Goal: Information Seeking & Learning: Understand process/instructions

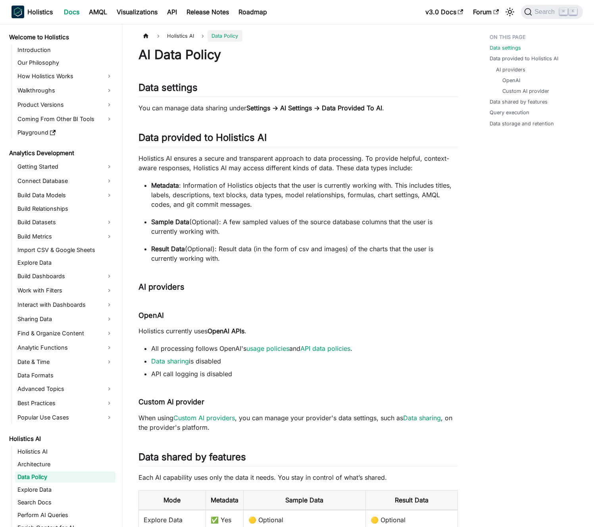
scroll to position [94, 0]
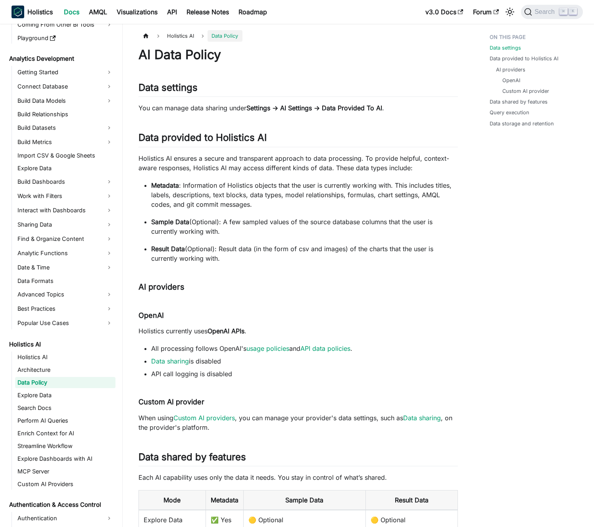
click at [249, 216] on ul "Metadata : Information of Holistics objects that the user is currently working …" at bounding box center [299, 222] width 320 height 83
click at [242, 217] on p "Sample Data (Optional): A few sampled values of the source database columns tha…" at bounding box center [304, 226] width 307 height 19
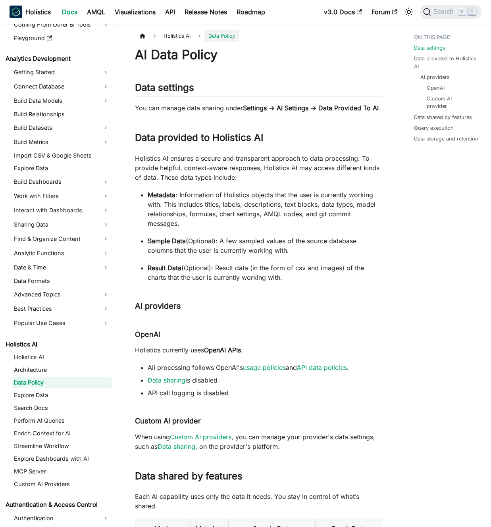
click at [239, 181] on p "Holistics AI ensures a secure and transparent approach to data processing. To p…" at bounding box center [258, 168] width 247 height 29
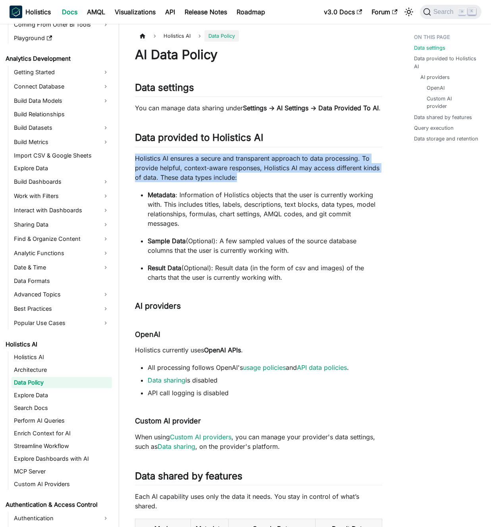
click at [239, 181] on p "Holistics AI ensures a secure and transparent approach to data processing. To p…" at bounding box center [258, 168] width 247 height 29
click at [236, 181] on p "Holistics AI ensures a secure and transparent approach to data processing. To p…" at bounding box center [258, 168] width 247 height 29
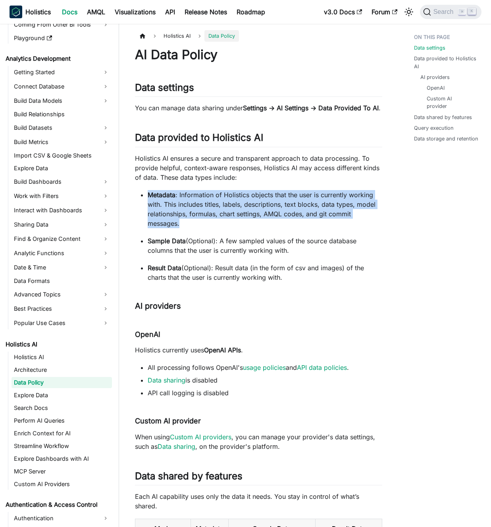
drag, startPoint x: 278, startPoint y: 194, endPoint x: 289, endPoint y: 230, distance: 37.4
click at [289, 228] on p "Metadata : Information of Holistics objects that the user is currently working …" at bounding box center [265, 209] width 235 height 38
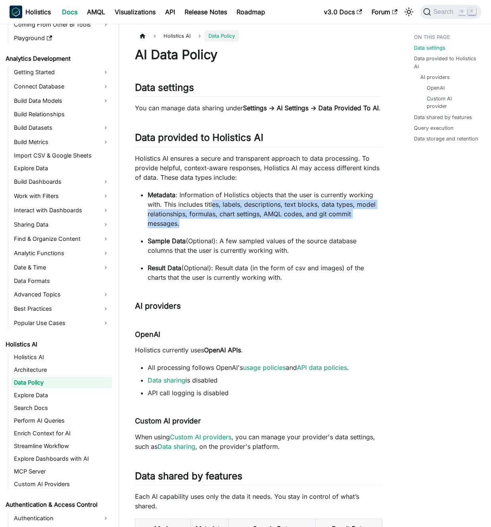
drag, startPoint x: 278, startPoint y: 231, endPoint x: 214, endPoint y: 213, distance: 66.3
click at [214, 213] on p "Metadata : Information of Holistics objects that the user is currently working …" at bounding box center [265, 209] width 235 height 38
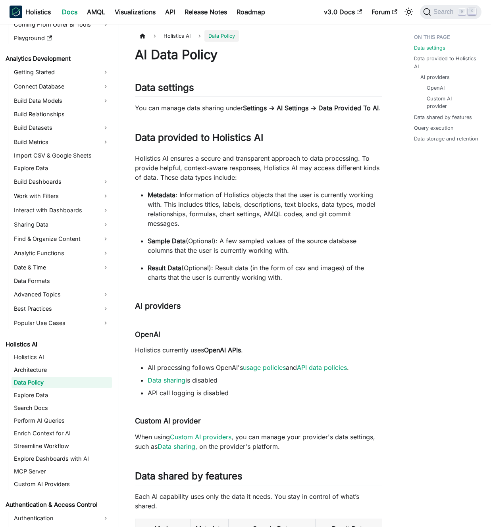
drag, startPoint x: 214, startPoint y: 217, endPoint x: 339, endPoint y: 212, distance: 124.7
click at [339, 212] on p "Metadata : Information of Holistics objects that the user is currently working …" at bounding box center [265, 209] width 235 height 38
drag, startPoint x: 355, startPoint y: 213, endPoint x: 191, endPoint y: 212, distance: 163.6
click at [196, 212] on p "Metadata : Information of Holistics objects that the user is currently working …" at bounding box center [265, 209] width 235 height 38
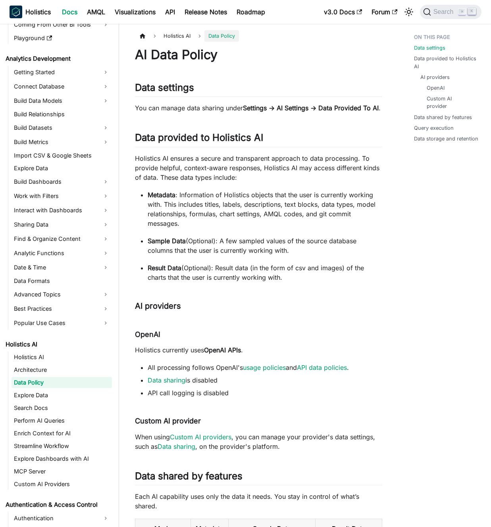
click at [191, 212] on p "Metadata : Information of Holistics objects that the user is currently working …" at bounding box center [265, 209] width 235 height 38
drag, startPoint x: 183, startPoint y: 214, endPoint x: 277, endPoint y: 216, distance: 93.3
click at [277, 216] on p "Metadata : Information of Holistics objects that the user is currently working …" at bounding box center [265, 209] width 235 height 38
drag, startPoint x: 264, startPoint y: 225, endPoint x: 241, endPoint y: 224, distance: 23.0
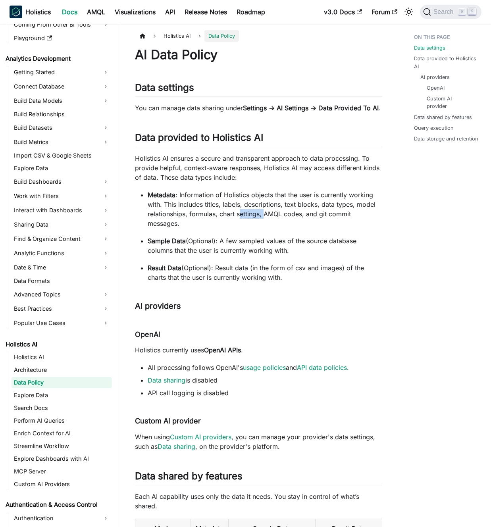
click at [241, 224] on p "Metadata : Information of Holistics objects that the user is currently working …" at bounding box center [265, 209] width 235 height 38
drag, startPoint x: 243, startPoint y: 224, endPoint x: 334, endPoint y: 223, distance: 90.9
click at [334, 223] on p "Metadata : Information of Holistics objects that the user is currently working …" at bounding box center [265, 209] width 235 height 38
drag, startPoint x: 334, startPoint y: 223, endPoint x: 345, endPoint y: 223, distance: 11.1
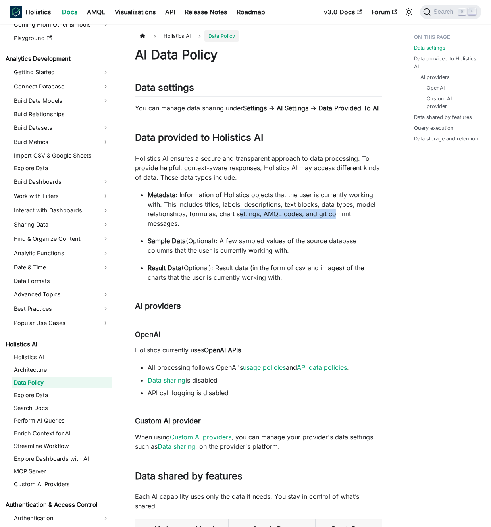
click at [334, 223] on p "Metadata : Information of Holistics objects that the user is currently working …" at bounding box center [265, 209] width 235 height 38
drag, startPoint x: 345, startPoint y: 223, endPoint x: 198, endPoint y: 227, distance: 147.4
click at [198, 227] on p "Metadata : Information of Holistics objects that the user is currently working …" at bounding box center [265, 209] width 235 height 38
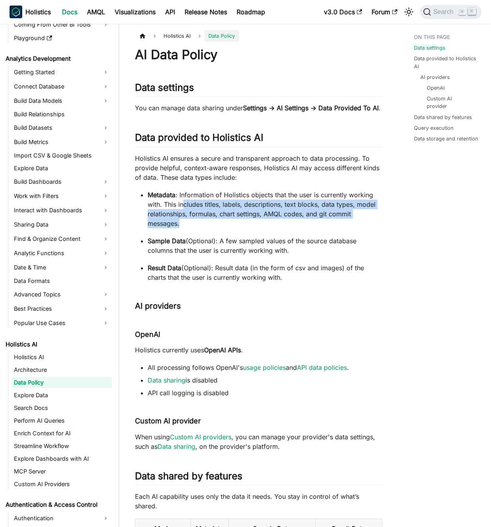
drag, startPoint x: 181, startPoint y: 233, endPoint x: 183, endPoint y: 216, distance: 16.9
click at [183, 216] on p "Metadata : Information of Holistics objects that the user is currently working …" at bounding box center [265, 209] width 235 height 38
drag, startPoint x: 192, startPoint y: 213, endPoint x: 206, endPoint y: 233, distance: 24.3
click at [205, 228] on p "Metadata : Information of Holistics objects that the user is currently working …" at bounding box center [265, 209] width 235 height 38
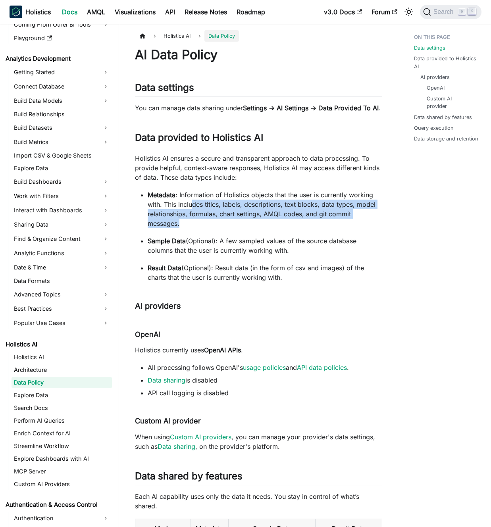
click at [206, 228] on p "Metadata : Information of Holistics objects that the user is currently working …" at bounding box center [265, 209] width 235 height 38
drag, startPoint x: 215, startPoint y: 224, endPoint x: 218, endPoint y: 215, distance: 9.4
click at [218, 216] on p "Metadata : Information of Holistics objects that the user is currently working …" at bounding box center [265, 209] width 235 height 38
click at [218, 215] on p "Metadata : Information of Holistics objects that the user is currently working …" at bounding box center [265, 209] width 235 height 38
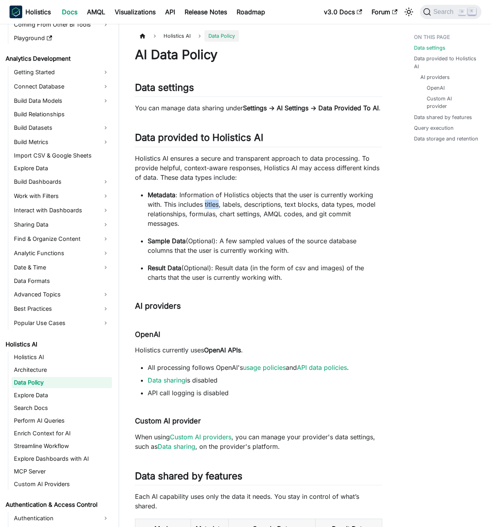
click at [218, 215] on p "Metadata : Information of Holistics objects that the user is currently working …" at bounding box center [265, 209] width 235 height 38
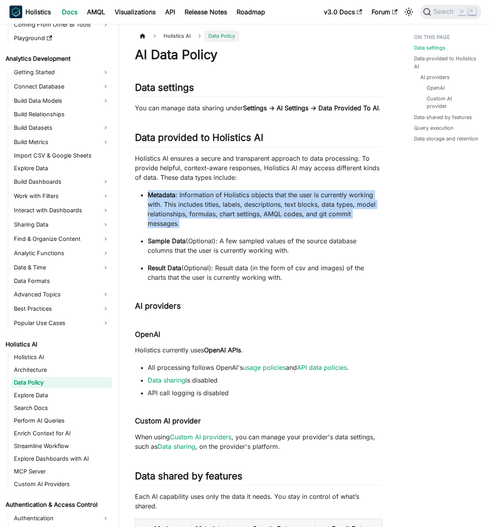
click at [218, 215] on p "Metadata : Information of Holistics objects that the user is currently working …" at bounding box center [265, 209] width 235 height 38
click at [224, 216] on p "Metadata : Information of Holistics objects that the user is currently working …" at bounding box center [265, 209] width 235 height 38
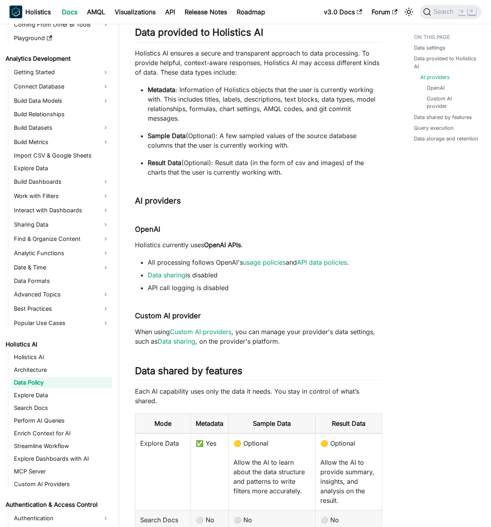
scroll to position [143, 0]
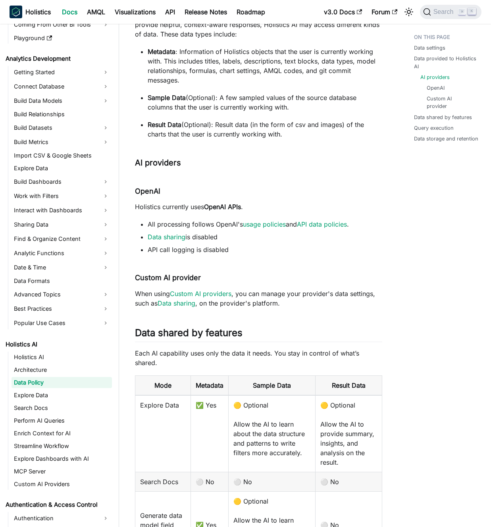
click at [184, 212] on p "Holistics currently uses OpenAI APIs ." at bounding box center [258, 207] width 247 height 10
click at [179, 212] on p "Holistics currently uses OpenAI APIs ." at bounding box center [258, 207] width 247 height 10
click at [281, 305] on p "When using Custom AI providers , you can manage your provider's data settings, …" at bounding box center [258, 298] width 247 height 19
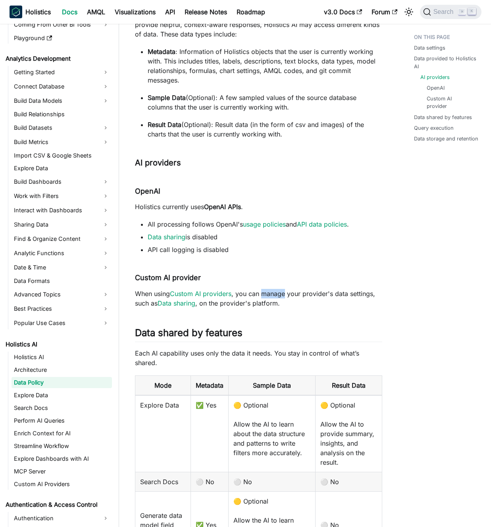
click at [281, 305] on p "When using Custom AI providers , you can manage your provider's data settings, …" at bounding box center [258, 298] width 247 height 19
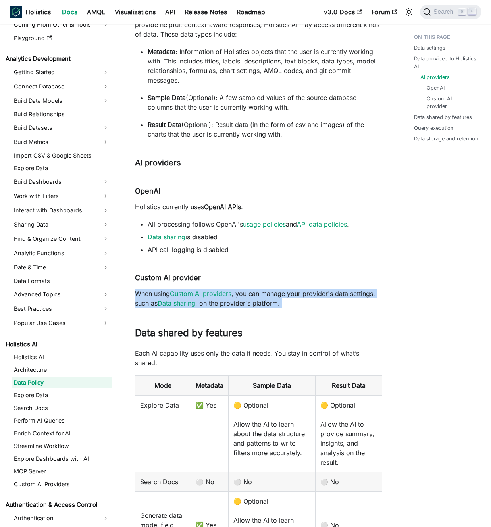
click at [281, 305] on p "When using Custom AI providers , you can manage your provider's data settings, …" at bounding box center [258, 298] width 247 height 19
click at [279, 305] on p "When using Custom AI providers , you can manage your provider's data settings, …" at bounding box center [258, 298] width 247 height 19
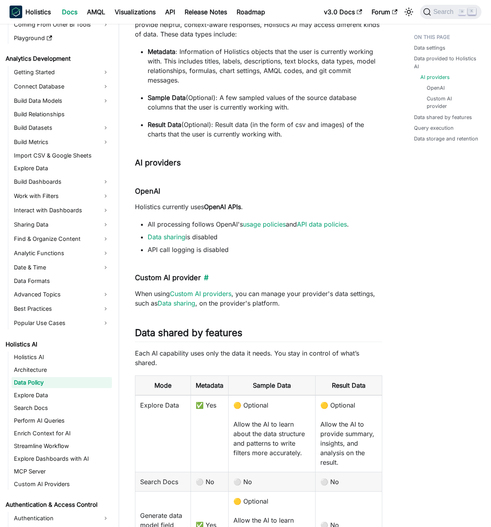
click at [181, 283] on h4 "Custom AI provider ​" at bounding box center [258, 278] width 247 height 9
click at [177, 283] on h4 "Custom AI provider ​" at bounding box center [258, 278] width 247 height 9
click at [222, 298] on link "Custom AI providers" at bounding box center [201, 294] width 62 height 8
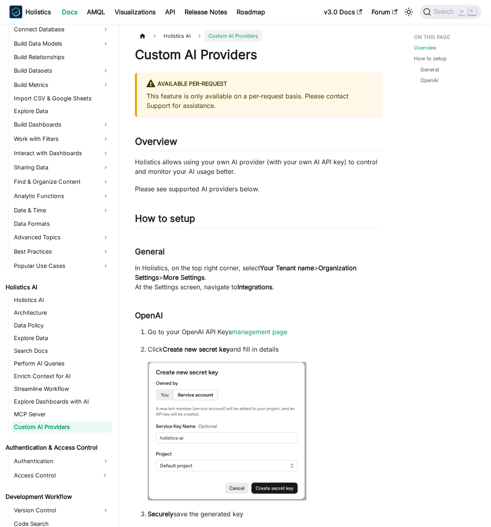
scroll to position [158, 0]
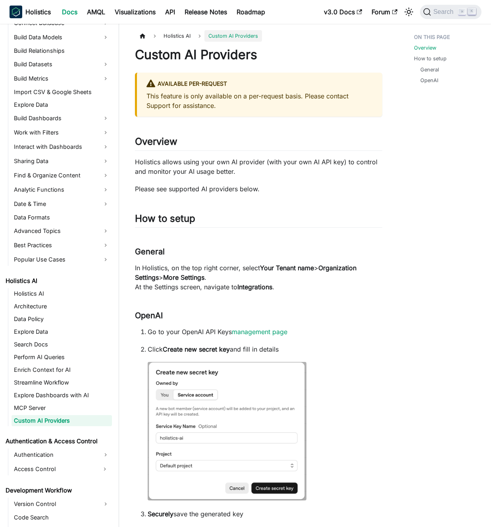
scroll to position [143, 0]
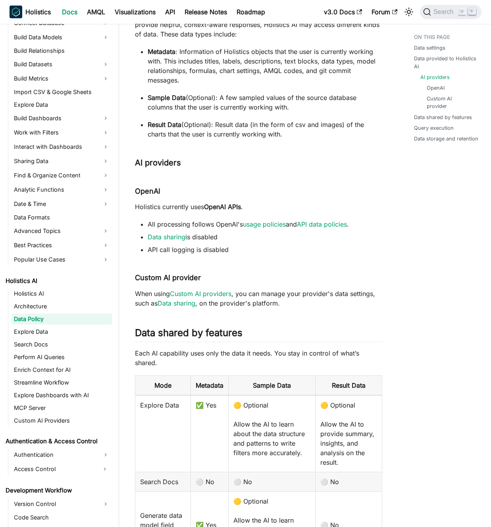
click at [70, 321] on link "Data Policy" at bounding box center [62, 319] width 100 height 11
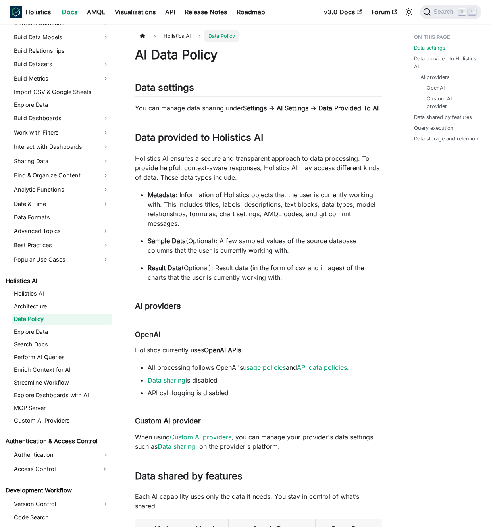
click at [241, 211] on p "Metadata : Information of Holistics objects that the user is currently working …" at bounding box center [265, 209] width 235 height 38
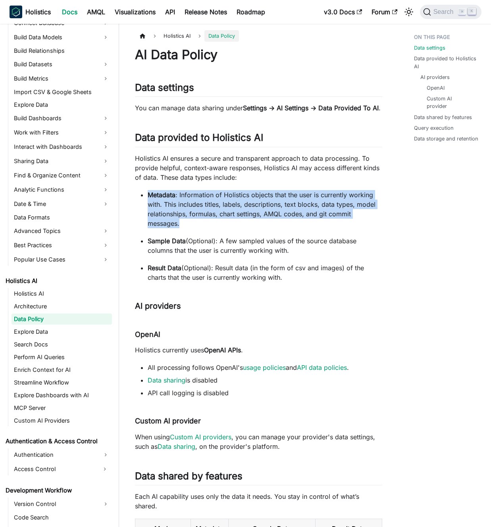
click at [241, 211] on p "Metadata : Information of Holistics objects that the user is currently working …" at bounding box center [265, 209] width 235 height 38
click at [231, 211] on p "Metadata : Information of Holistics objects that the user is currently working …" at bounding box center [265, 209] width 235 height 38
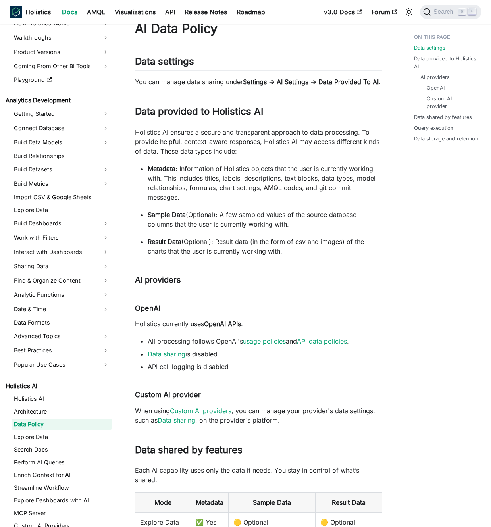
scroll to position [77, 0]
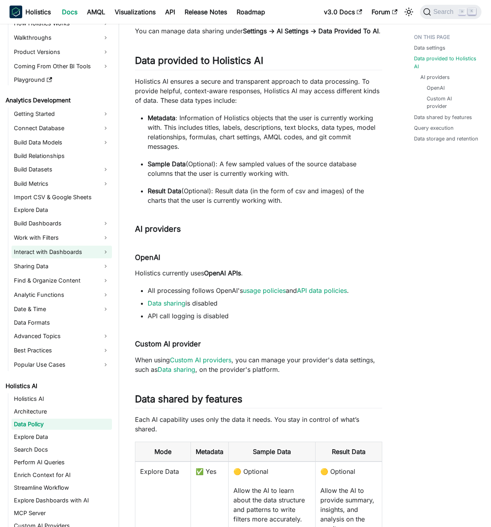
click at [69, 252] on link "Interact with Dashboards" at bounding box center [62, 252] width 100 height 13
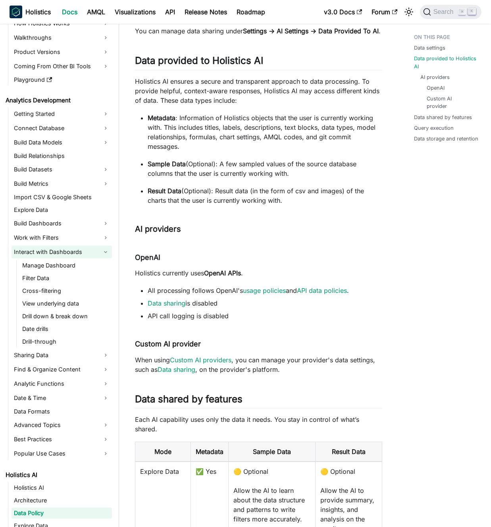
click at [69, 251] on link "Interact with Dashboards" at bounding box center [62, 252] width 100 height 13
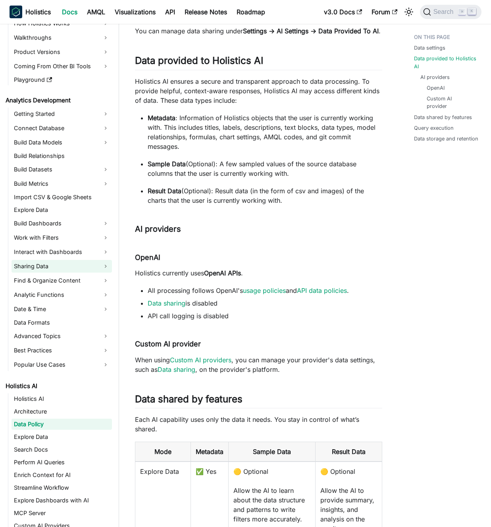
click at [69, 261] on link "Sharing Data" at bounding box center [62, 266] width 100 height 13
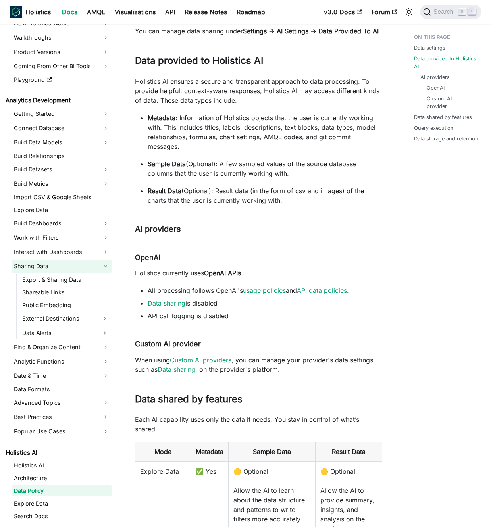
click at [69, 261] on link "Sharing Data" at bounding box center [62, 266] width 100 height 13
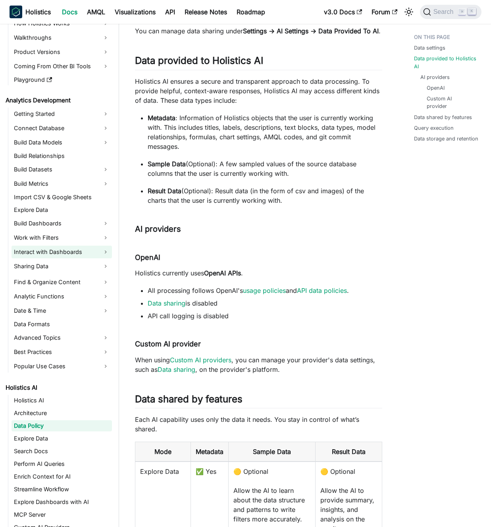
click at [69, 253] on link "Interact with Dashboards" at bounding box center [62, 252] width 100 height 13
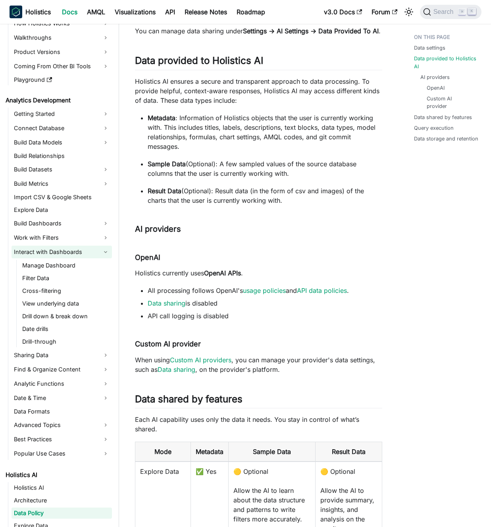
click at [69, 252] on link "Interact with Dashboards" at bounding box center [62, 252] width 100 height 13
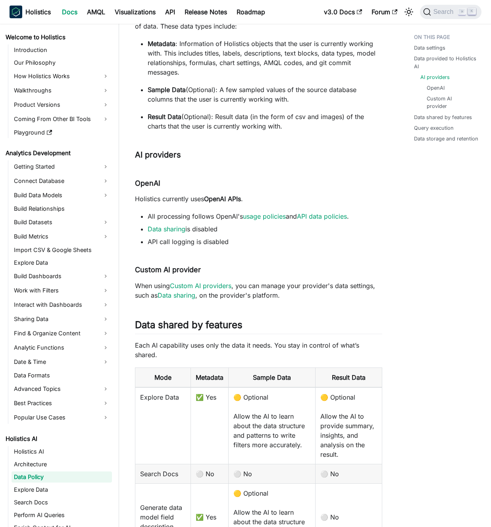
scroll to position [160, 0]
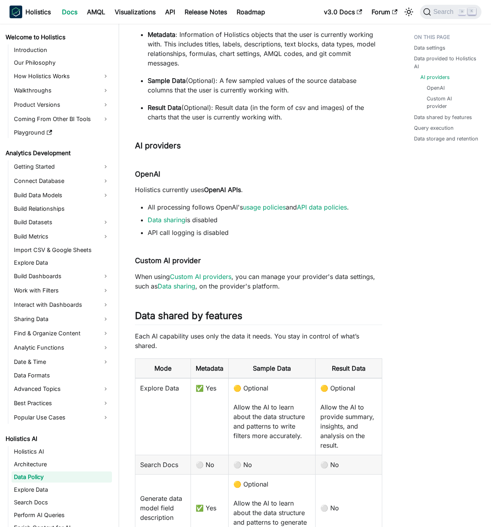
click at [287, 286] on p "When using Custom AI providers , you can manage your provider's data settings, …" at bounding box center [258, 281] width 247 height 19
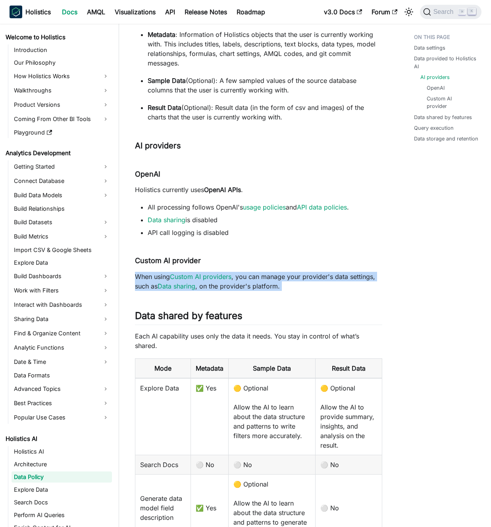
click at [287, 286] on p "When using Custom AI providers , you can manage your provider's data settings, …" at bounding box center [258, 281] width 247 height 19
click at [289, 285] on p "When using Custom AI providers , you can manage your provider's data settings, …" at bounding box center [258, 281] width 247 height 19
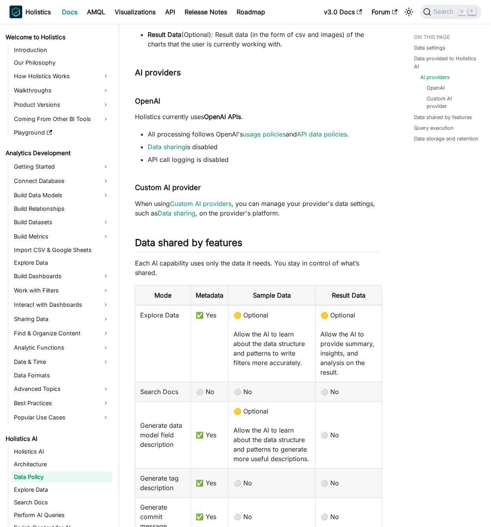
scroll to position [234, 0]
click at [265, 276] on p "Each AI capability uses only the data it needs. You stay in control of what’s s…" at bounding box center [258, 267] width 247 height 19
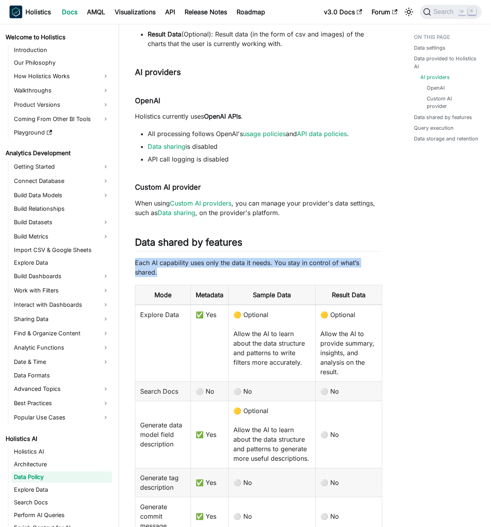
click at [265, 276] on p "Each AI capability uses only the data it needs. You stay in control of what’s s…" at bounding box center [258, 267] width 247 height 19
click at [263, 276] on p "Each AI capability uses only the data it needs. You stay in control of what’s s…" at bounding box center [258, 267] width 247 height 19
click at [263, 209] on p "When using Custom AI providers , you can manage your provider's data settings, …" at bounding box center [258, 207] width 247 height 19
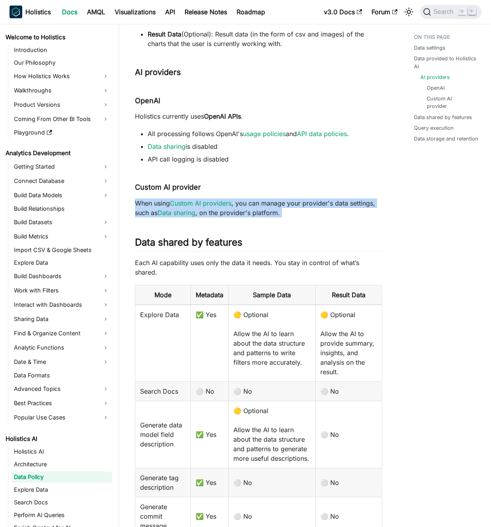
click at [263, 209] on p "When using Custom AI providers , you can manage your provider's data settings, …" at bounding box center [258, 207] width 247 height 19
click at [286, 218] on p "When using Custom AI providers , you can manage your provider's data settings, …" at bounding box center [258, 207] width 247 height 19
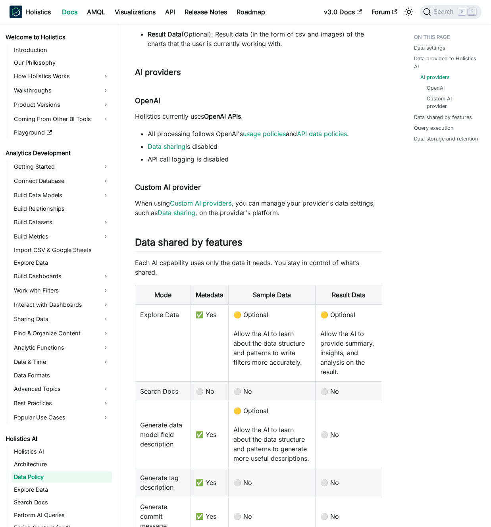
click at [286, 218] on p "When using Custom AI providers , you can manage your provider's data settings, …" at bounding box center [258, 207] width 247 height 19
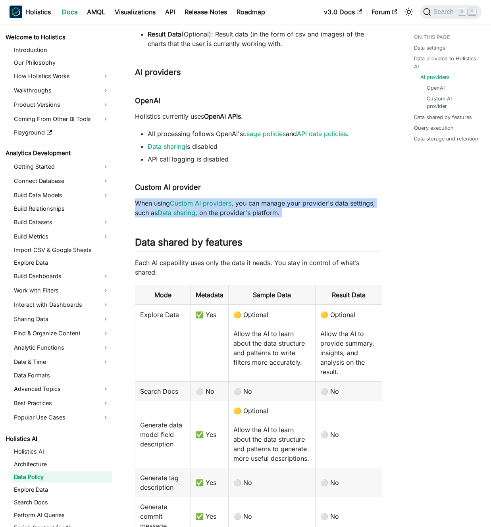
click at [286, 218] on p "When using Custom AI providers , you can manage your provider's data settings, …" at bounding box center [258, 207] width 247 height 19
click at [279, 218] on p "When using Custom AI providers , you can manage your provider's data settings, …" at bounding box center [258, 207] width 247 height 19
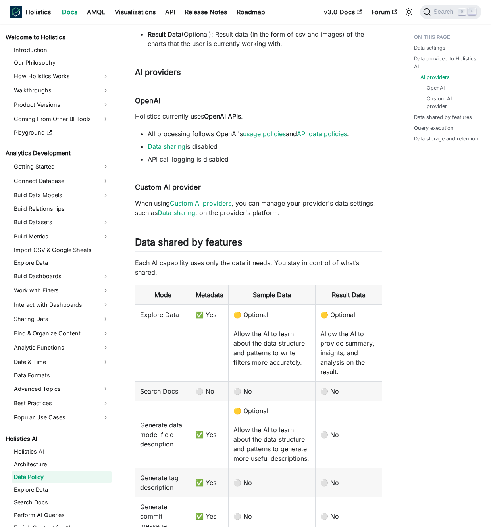
click at [279, 218] on p "When using Custom AI providers , you can manage your provider's data settings, …" at bounding box center [258, 207] width 247 height 19
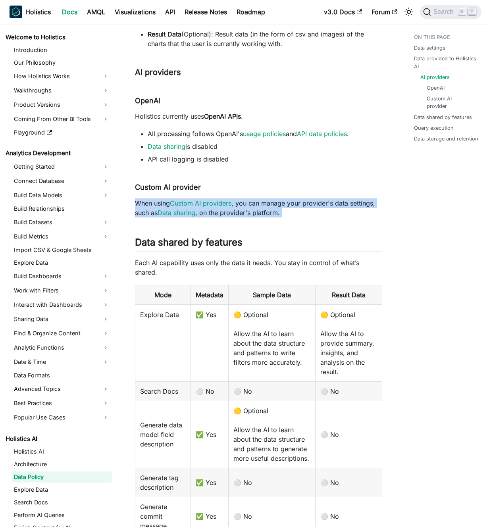
click at [279, 218] on p "When using Custom AI providers , you can manage your provider's data settings, …" at bounding box center [258, 207] width 247 height 19
click at [284, 218] on p "When using Custom AI providers , you can manage your provider's data settings, …" at bounding box center [258, 207] width 247 height 19
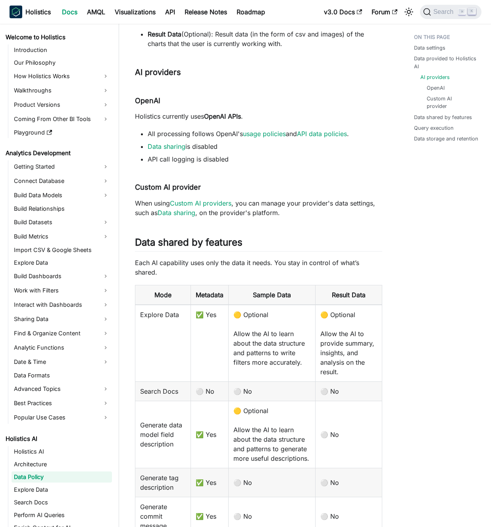
click at [244, 277] on p "Each AI capability uses only the data it needs. You stay in control of what’s s…" at bounding box center [258, 267] width 247 height 19
click at [237, 277] on p "Each AI capability uses only the data it needs. You stay in control of what’s s…" at bounding box center [258, 267] width 247 height 19
click at [252, 275] on p "Each AI capability uses only the data it needs. You stay in control of what’s s…" at bounding box center [258, 267] width 247 height 19
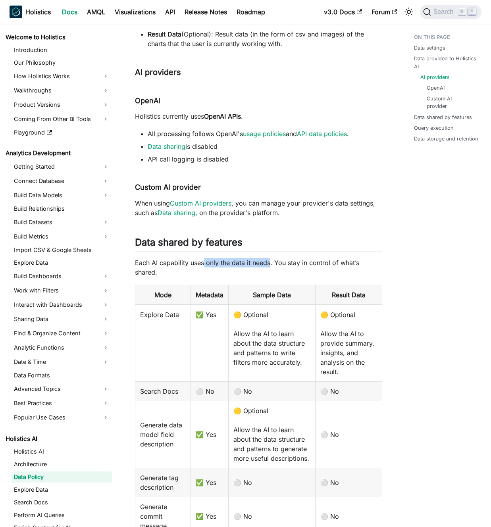
drag, startPoint x: 252, startPoint y: 275, endPoint x: 193, endPoint y: 275, distance: 59.6
click at [194, 276] on p "Each AI capability uses only the data it needs. You stay in control of what’s s…" at bounding box center [258, 267] width 247 height 19
click at [193, 275] on p "Each AI capability uses only the data it needs. You stay in control of what’s s…" at bounding box center [258, 267] width 247 height 19
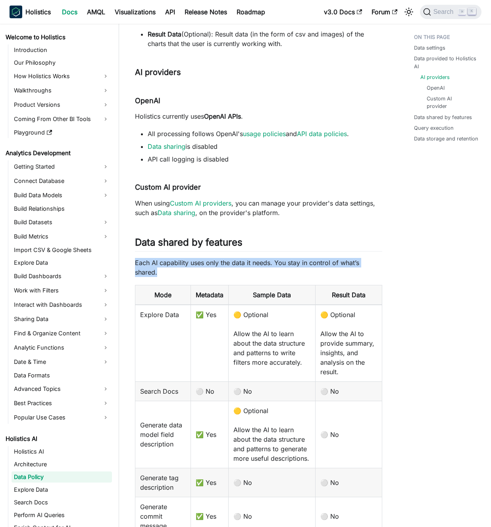
click at [188, 274] on p "Each AI capability uses only the data it needs. You stay in control of what’s s…" at bounding box center [258, 267] width 247 height 19
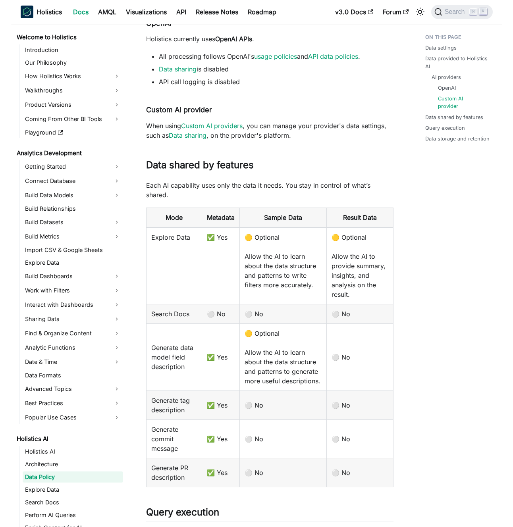
scroll to position [326, 0]
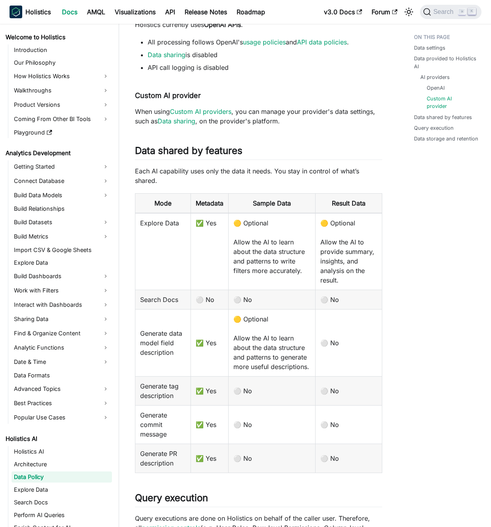
click at [173, 233] on td "Explore Data" at bounding box center [163, 251] width 56 height 77
drag, startPoint x: 173, startPoint y: 233, endPoint x: 142, endPoint y: 233, distance: 31.4
click at [142, 233] on td "Explore Data" at bounding box center [163, 251] width 56 height 77
drag, startPoint x: 142, startPoint y: 233, endPoint x: 156, endPoint y: 233, distance: 13.5
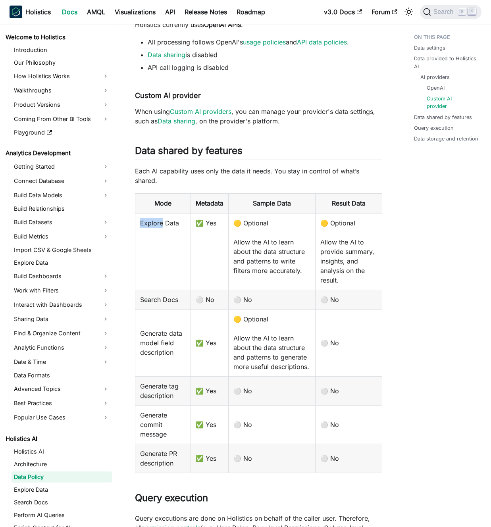
click at [155, 233] on td "Explore Data" at bounding box center [163, 251] width 56 height 77
click at [156, 233] on td "Explore Data" at bounding box center [163, 251] width 56 height 77
click at [151, 233] on td "Explore Data" at bounding box center [163, 251] width 56 height 77
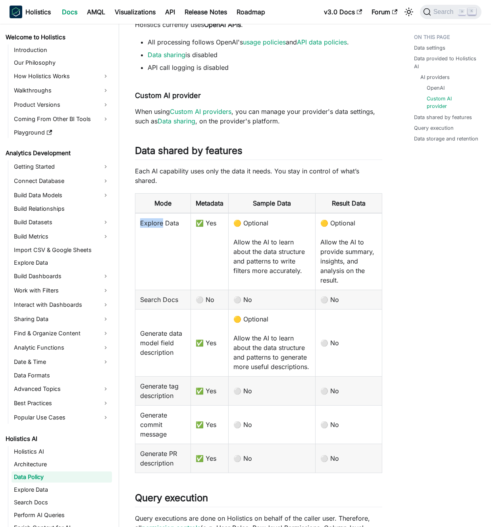
click at [151, 233] on td "Explore Data" at bounding box center [163, 251] width 56 height 77
click at [157, 233] on td "Explore Data" at bounding box center [163, 251] width 56 height 77
click at [207, 234] on td "✅ Yes" at bounding box center [210, 251] width 38 height 77
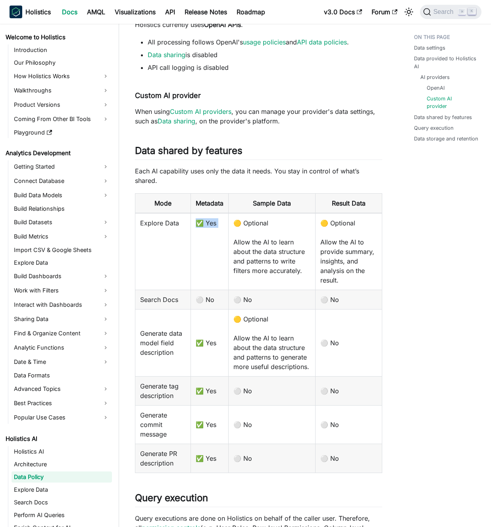
click at [207, 234] on td "✅ Yes" at bounding box center [210, 251] width 38 height 77
click at [205, 235] on td "✅ Yes" at bounding box center [210, 251] width 38 height 77
click at [264, 261] on td "🟡 Optional Allow the AI to learn about the data structure and patterns to write…" at bounding box center [272, 251] width 87 height 77
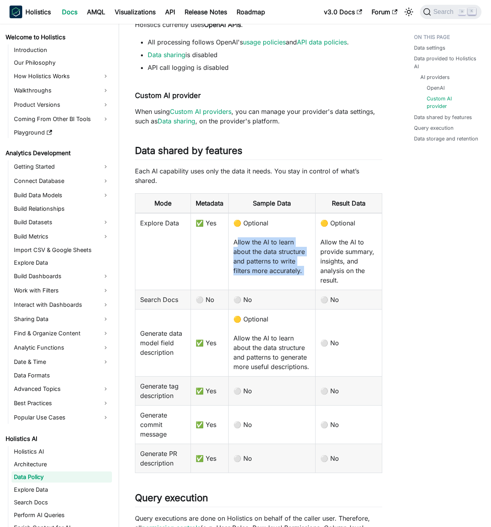
click at [264, 261] on td "🟡 Optional Allow the AI to learn about the data structure and patterns to write…" at bounding box center [272, 251] width 87 height 77
click at [254, 264] on td "🟡 Optional Allow the AI to learn about the data structure and patterns to write…" at bounding box center [272, 251] width 87 height 77
click at [271, 265] on td "🟡 Optional Allow the AI to learn about the data structure and patterns to write…" at bounding box center [272, 251] width 87 height 77
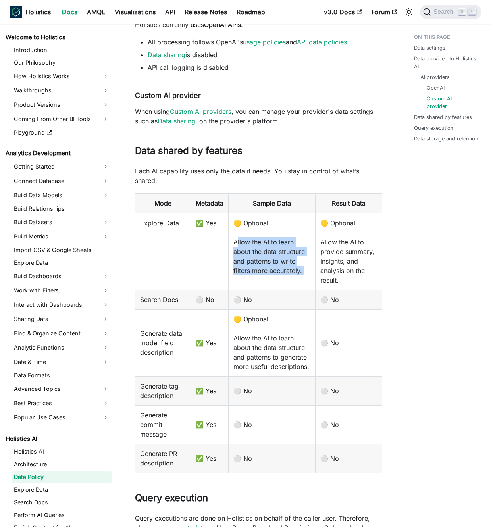
click at [264, 267] on td "🟡 Optional Allow the AI to learn about the data structure and patterns to write…" at bounding box center [272, 251] width 87 height 77
click at [245, 309] on td "⚪ No" at bounding box center [272, 299] width 87 height 19
click at [247, 309] on td "⚪ No" at bounding box center [272, 299] width 87 height 19
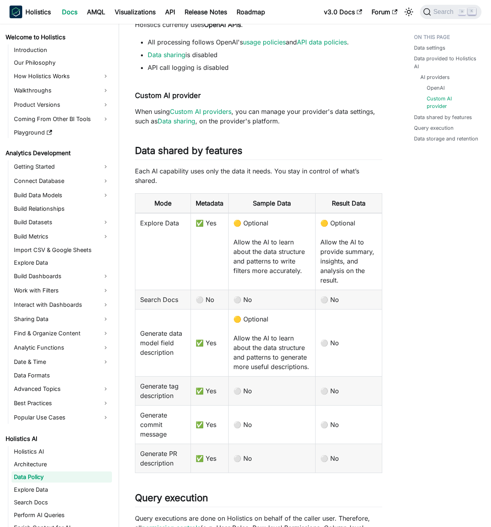
click at [195, 309] on td "⚪ No" at bounding box center [210, 299] width 38 height 19
drag, startPoint x: 195, startPoint y: 312, endPoint x: 355, endPoint y: 310, distance: 159.6
click at [355, 309] on tr "Search Docs ⚪ No ⚪ No ⚪ No" at bounding box center [258, 299] width 247 height 19
click at [355, 309] on td "⚪ No" at bounding box center [349, 299] width 66 height 19
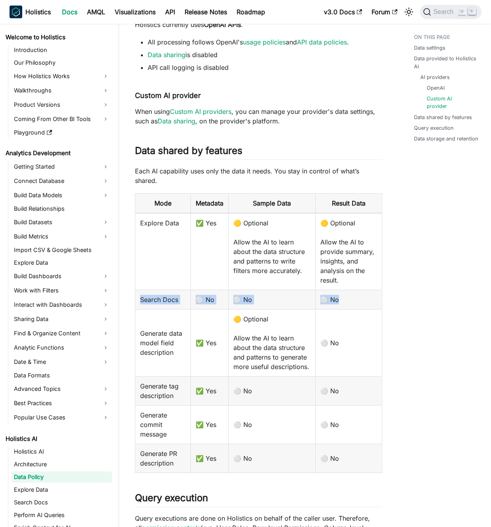
drag, startPoint x: 355, startPoint y: 310, endPoint x: 143, endPoint y: 310, distance: 211.6
click at [143, 309] on tr "Search Docs ⚪ No ⚪ No ⚪ No" at bounding box center [258, 299] width 247 height 19
click at [143, 309] on td "Search Docs" at bounding box center [163, 299] width 56 height 19
click at [173, 309] on td "Search Docs" at bounding box center [163, 299] width 56 height 19
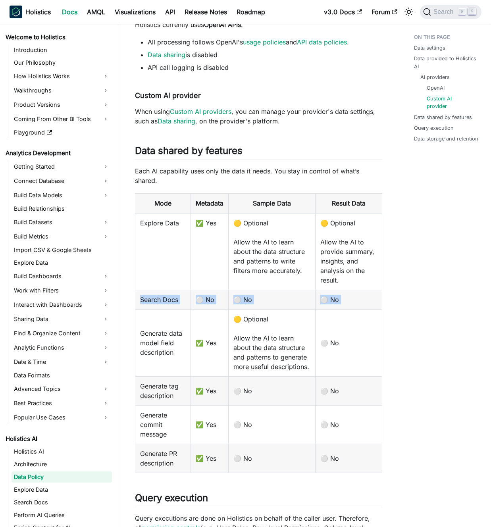
drag, startPoint x: 173, startPoint y: 310, endPoint x: 349, endPoint y: 306, distance: 175.5
click at [348, 306] on tr "Search Docs ⚪ No ⚪ No ⚪ No" at bounding box center [258, 299] width 247 height 19
click at [350, 306] on td "⚪ No" at bounding box center [349, 299] width 66 height 19
drag, startPoint x: 350, startPoint y: 306, endPoint x: 196, endPoint y: 308, distance: 153.7
click at [196, 308] on tr "Search Docs ⚪ No ⚪ No ⚪ No" at bounding box center [258, 299] width 247 height 19
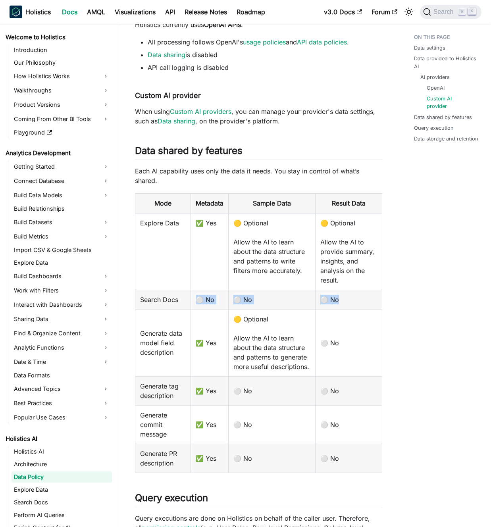
click at [196, 308] on td "⚪ No" at bounding box center [210, 299] width 38 height 19
drag, startPoint x: 196, startPoint y: 308, endPoint x: 362, endPoint y: 310, distance: 166.0
click at [362, 309] on tr "Search Docs ⚪ No ⚪ No ⚪ No" at bounding box center [258, 299] width 247 height 19
click at [362, 309] on td "⚪ No" at bounding box center [349, 299] width 66 height 19
drag, startPoint x: 362, startPoint y: 310, endPoint x: 160, endPoint y: 309, distance: 201.7
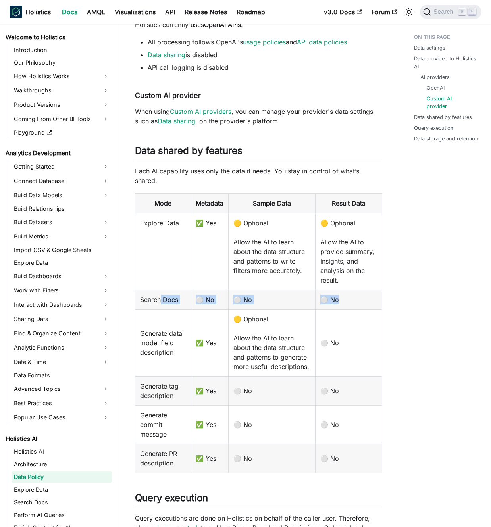
click at [160, 309] on tr "Search Docs ⚪ No ⚪ No ⚪ No" at bounding box center [258, 299] width 247 height 19
click at [160, 309] on td "Search Docs" at bounding box center [163, 299] width 56 height 19
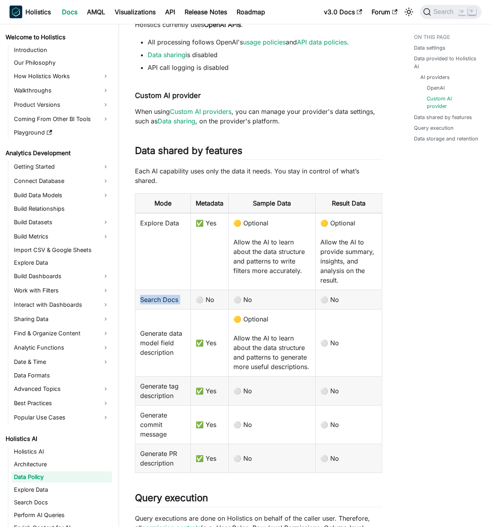
click at [160, 309] on td "Search Docs" at bounding box center [163, 299] width 56 height 19
drag, startPoint x: 160, startPoint y: 309, endPoint x: 335, endPoint y: 314, distance: 174.8
click at [335, 309] on tr "Search Docs ⚪ No ⚪ No ⚪ No" at bounding box center [258, 299] width 247 height 19
click at [335, 309] on td "⚪ No" at bounding box center [349, 299] width 66 height 19
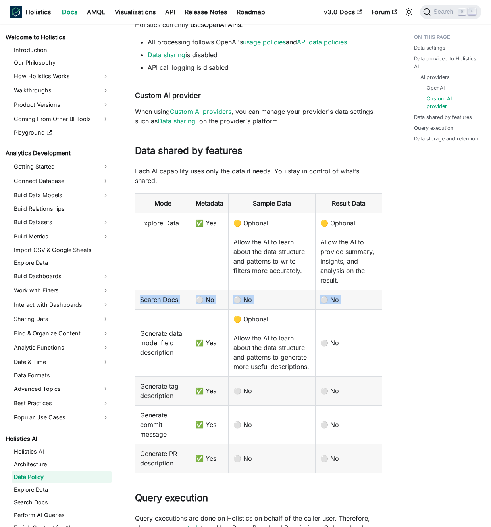
drag, startPoint x: 335, startPoint y: 314, endPoint x: 168, endPoint y: 308, distance: 167.2
click at [168, 308] on tr "Search Docs ⚪ No ⚪ No ⚪ No" at bounding box center [258, 299] width 247 height 19
click at [168, 308] on td "Search Docs" at bounding box center [163, 299] width 56 height 19
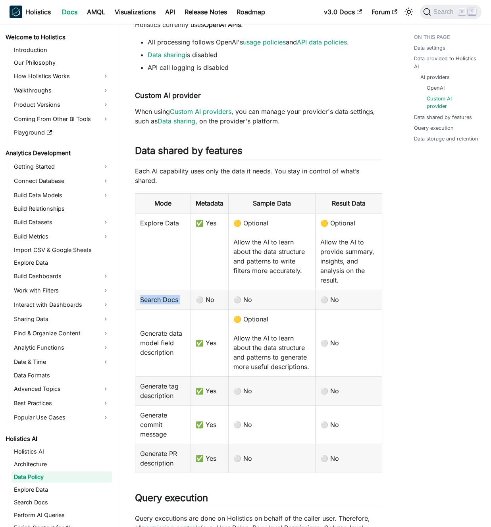
click at [171, 307] on td "Search Docs" at bounding box center [163, 299] width 56 height 19
click at [168, 346] on td "Generate data model field description" at bounding box center [163, 342] width 56 height 67
click at [172, 343] on td "Generate data model field description" at bounding box center [163, 342] width 56 height 67
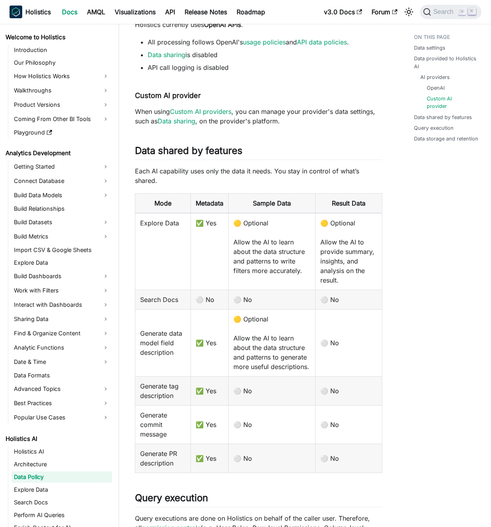
click at [273, 268] on td "🟡 Optional Allow the AI to learn about the data structure and patterns to write…" at bounding box center [272, 251] width 87 height 77
click at [270, 268] on td "🟡 Optional Allow the AI to learn about the data structure and patterns to write…" at bounding box center [272, 251] width 87 height 77
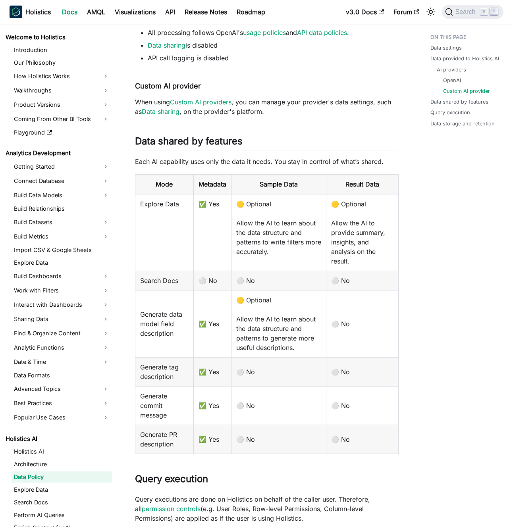
click at [258, 279] on td "⚪ No" at bounding box center [278, 280] width 95 height 19
click at [260, 299] on td "🟡 Optional Allow the AI to learn about the data structure and patterns to gener…" at bounding box center [278, 323] width 95 height 67
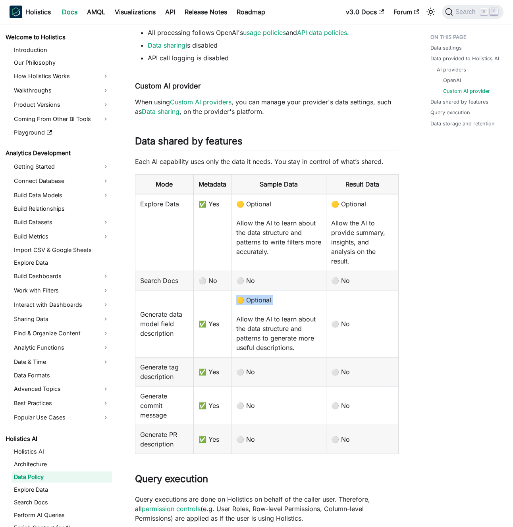
click at [260, 299] on td "🟡 Optional Allow the AI to learn about the data structure and patterns to gener…" at bounding box center [278, 323] width 95 height 67
click at [256, 299] on td "🟡 Optional Allow the AI to learn about the data structure and patterns to gener…" at bounding box center [278, 323] width 95 height 67
click at [261, 319] on td "🟡 Optional Allow the AI to learn about the data structure and patterns to gener…" at bounding box center [278, 323] width 95 height 67
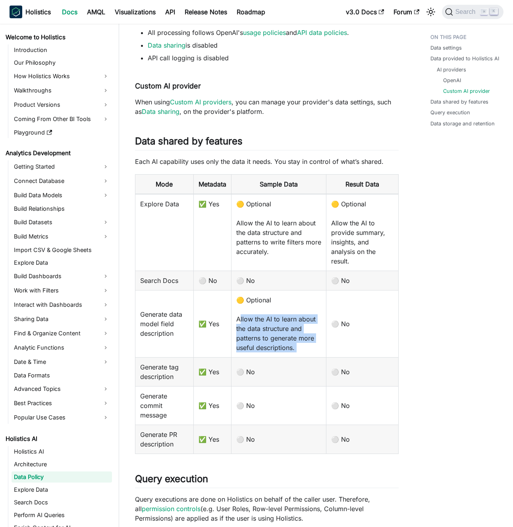
click at [261, 319] on td "🟡 Optional Allow the AI to learn about the data structure and patterns to gener…" at bounding box center [278, 323] width 95 height 67
click at [256, 320] on td "🟡 Optional Allow the AI to learn about the data structure and patterns to gener…" at bounding box center [278, 323] width 95 height 67
click at [261, 320] on td "🟡 Optional Allow the AI to learn about the data structure and patterns to gener…" at bounding box center [278, 323] width 95 height 67
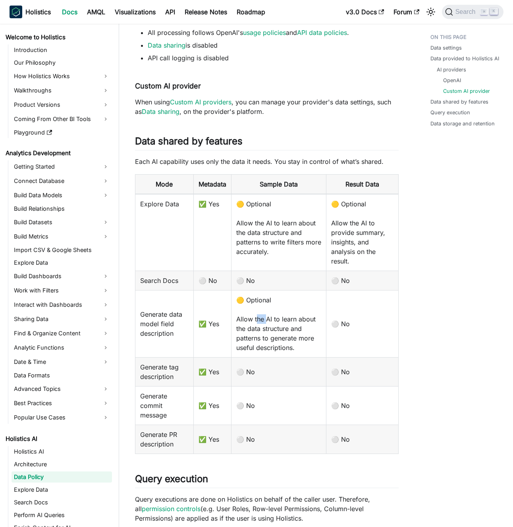
click at [261, 320] on td "🟡 Optional Allow the AI to learn about the data structure and patterns to gener…" at bounding box center [278, 323] width 95 height 67
click at [259, 320] on td "🟡 Optional Allow the AI to learn about the data structure and patterns to gener…" at bounding box center [278, 323] width 95 height 67
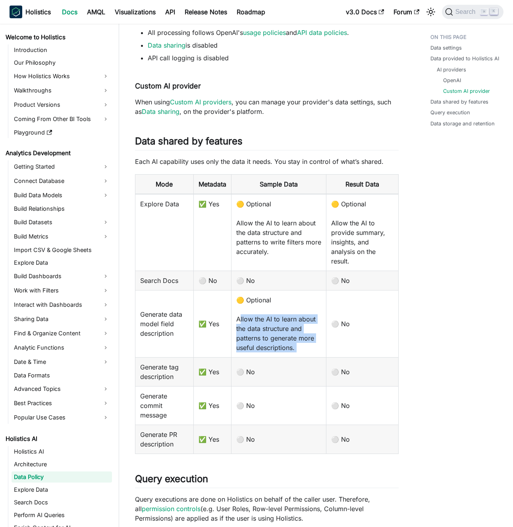
click at [261, 320] on td "🟡 Optional Allow the AI to learn about the data structure and patterns to gener…" at bounding box center [278, 323] width 95 height 67
click at [264, 319] on td "🟡 Optional Allow the AI to learn about the data structure and patterns to gener…" at bounding box center [278, 323] width 95 height 67
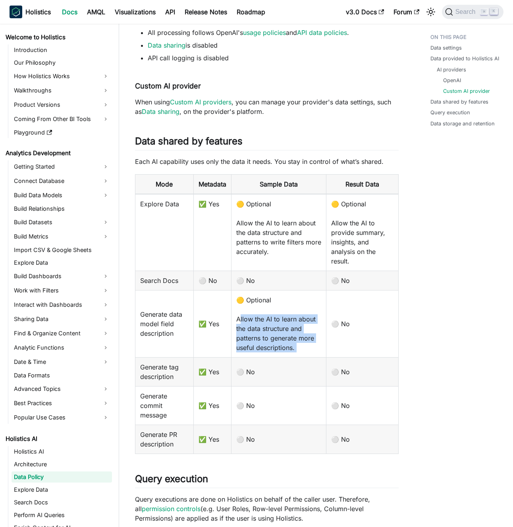
click at [269, 319] on td "🟡 Optional Allow the AI to learn about the data structure and patterns to gener…" at bounding box center [278, 323] width 95 height 67
click at [264, 320] on td "🟡 Optional Allow the AI to learn about the data structure and patterns to gener…" at bounding box center [278, 323] width 95 height 67
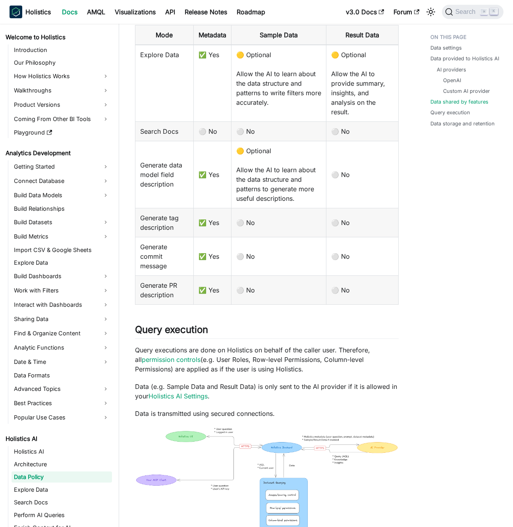
scroll to position [484, 0]
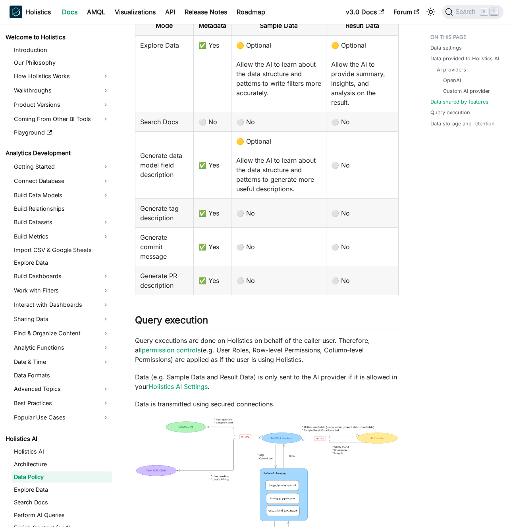
click at [259, 376] on p "Data (e.g. Sample Data and Result Data) is only sent to the AI provider if it i…" at bounding box center [267, 381] width 264 height 19
drag, startPoint x: 259, startPoint y: 376, endPoint x: 309, endPoint y: 380, distance: 49.9
click at [307, 380] on p "Data (e.g. Sample Data and Result Data) is only sent to the AI provider if it i…" at bounding box center [267, 381] width 264 height 19
click at [309, 380] on p "Data (e.g. Sample Data and Result Data) is only sent to the AI provider if it i…" at bounding box center [267, 381] width 264 height 19
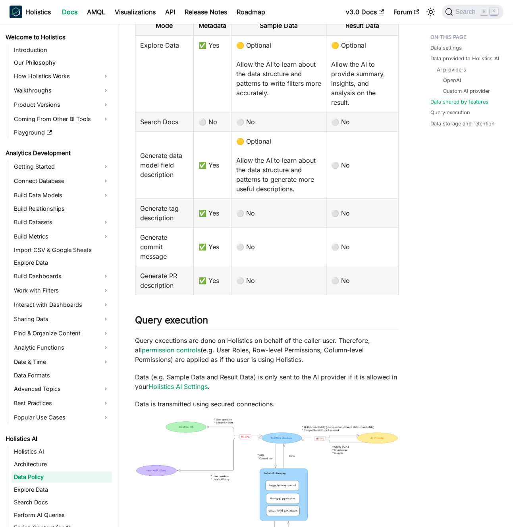
click at [299, 384] on p "Data (e.g. Sample Data and Result Data) is only sent to the AI provider if it i…" at bounding box center [267, 381] width 264 height 19
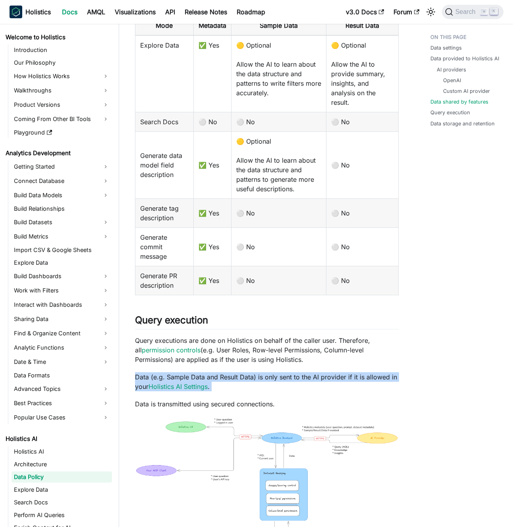
click at [299, 384] on p "Data (e.g. Sample Data and Result Data) is only sent to the AI provider if it i…" at bounding box center [267, 381] width 264 height 19
click at [288, 385] on p "Data (e.g. Sample Data and Result Data) is only sent to the AI provider if it i…" at bounding box center [267, 381] width 264 height 19
drag, startPoint x: 288, startPoint y: 385, endPoint x: 264, endPoint y: 378, distance: 24.5
click at [268, 378] on p "Data (e.g. Sample Data and Result Data) is only sent to the AI provider if it i…" at bounding box center [267, 381] width 264 height 19
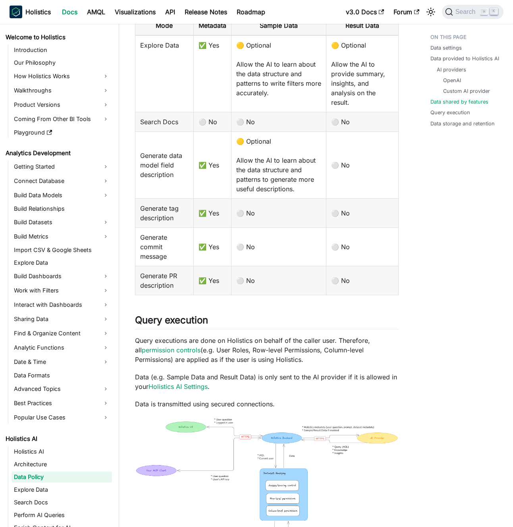
click at [261, 377] on p "Data (e.g. Sample Data and Result Data) is only sent to the AI provider if it i…" at bounding box center [267, 381] width 264 height 19
drag, startPoint x: 261, startPoint y: 377, endPoint x: 272, endPoint y: 381, distance: 12.1
click at [272, 381] on p "Data (e.g. Sample Data and Result Data) is only sent to the AI provider if it i…" at bounding box center [267, 381] width 264 height 19
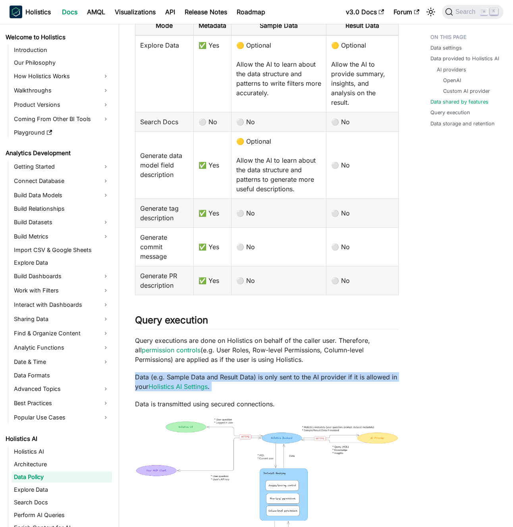
click at [272, 381] on p "Data (e.g. Sample Data and Result Data) is only sent to the AI provider if it i…" at bounding box center [267, 381] width 264 height 19
click at [268, 381] on p "Data (e.g. Sample Data and Result Data) is only sent to the AI provider if it i…" at bounding box center [267, 381] width 264 height 19
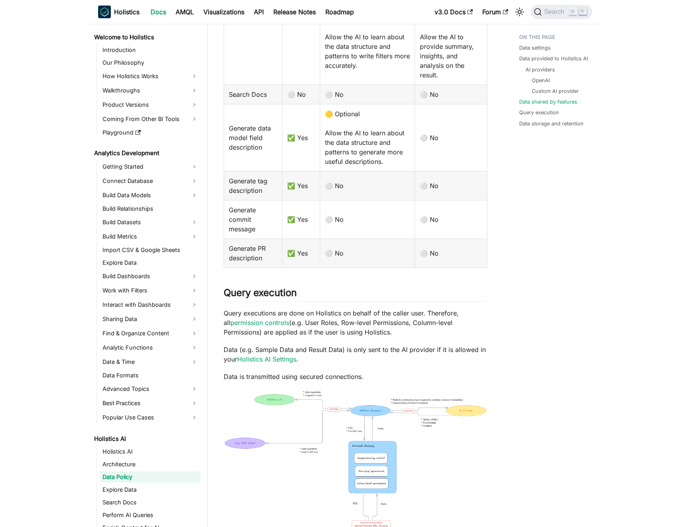
scroll to position [566, 0]
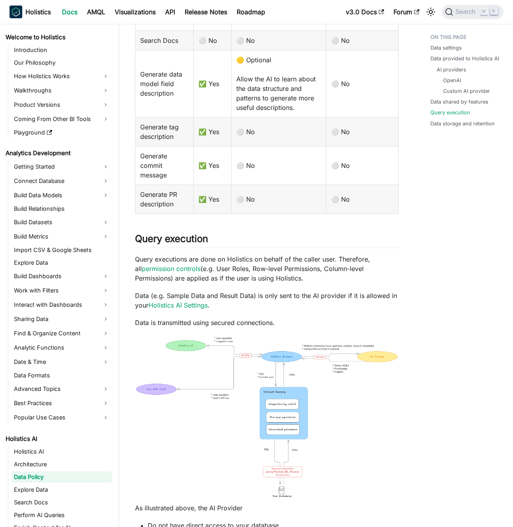
click at [241, 371] on img at bounding box center [267, 418] width 264 height 166
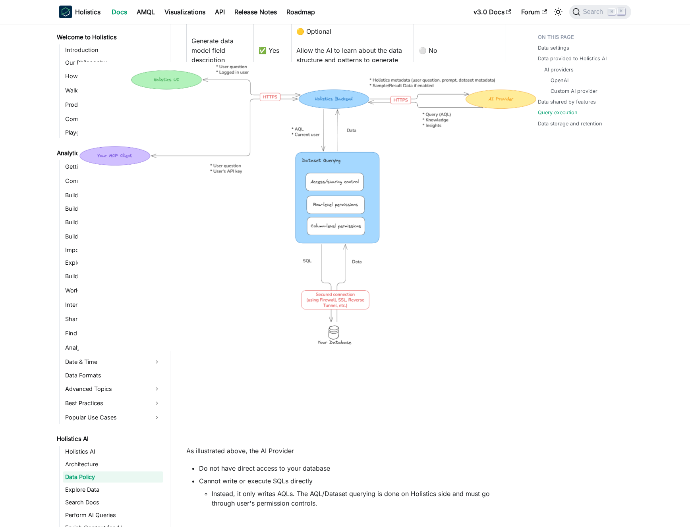
click at [281, 162] on img at bounding box center [307, 206] width 460 height 289
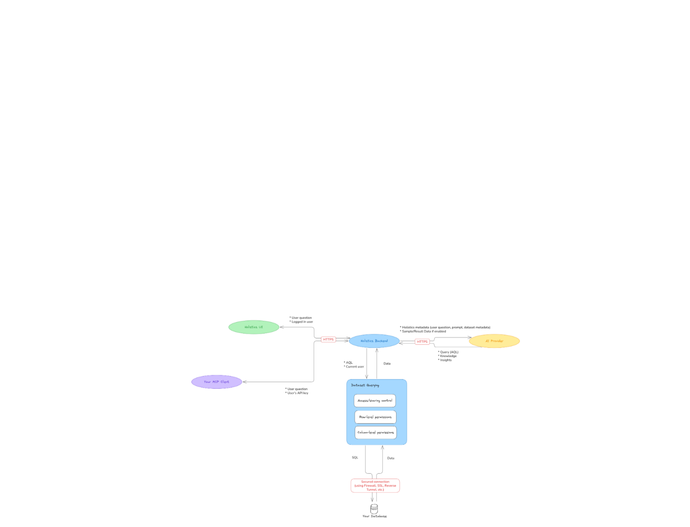
click at [297, 252] on div at bounding box center [345, 263] width 690 height 527
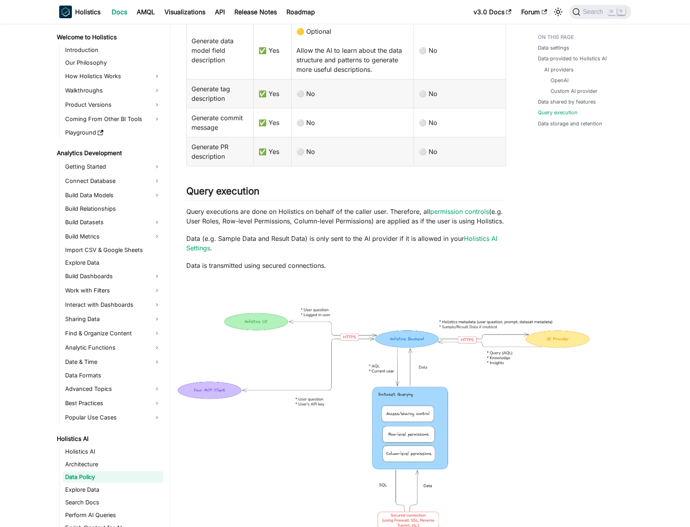
click at [298, 227] on div "AI Data Policy Data settings ​ You can manage data sharing under Settings -> AI…" at bounding box center [346, 48] width 320 height 1135
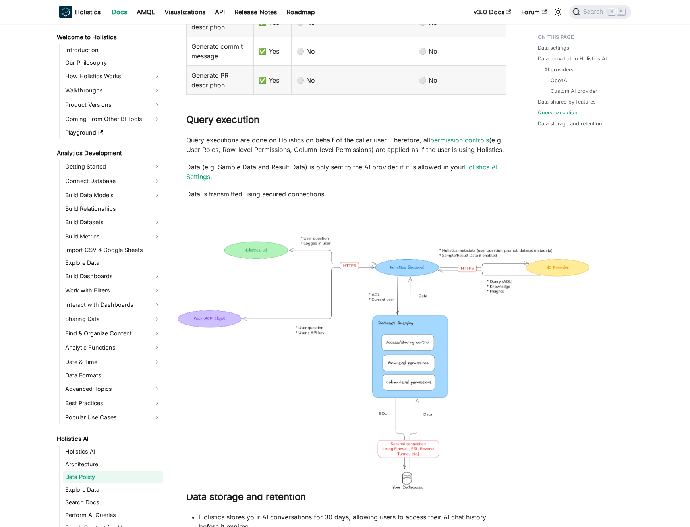
scroll to position [474, 0]
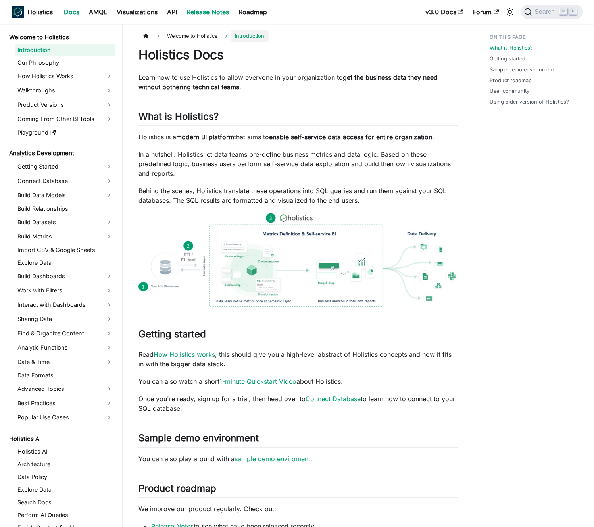
click at [218, 10] on link "Release Notes" at bounding box center [208, 12] width 52 height 13
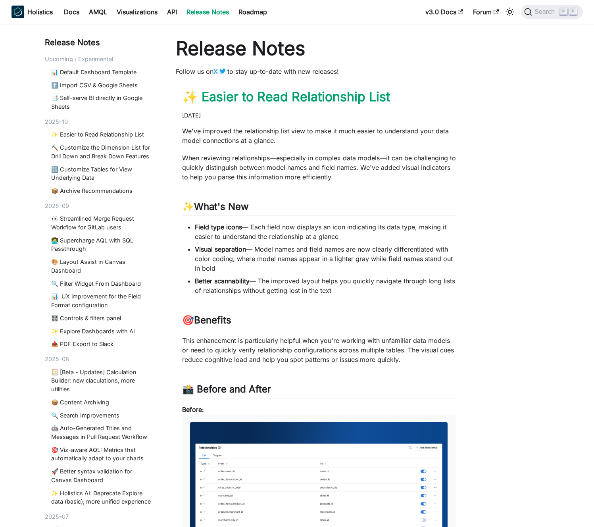
click at [262, 128] on p "We've improved the relationship list view to make it much easier to understand …" at bounding box center [319, 135] width 274 height 19
click at [265, 130] on p "We've improved the relationship list view to make it much easier to understand …" at bounding box center [319, 135] width 274 height 19
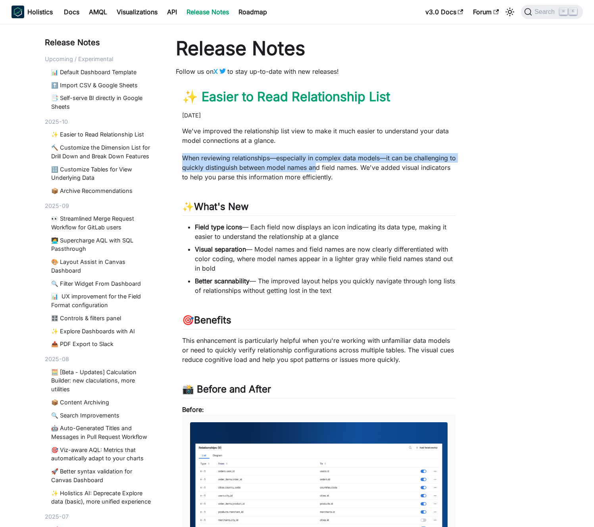
drag, startPoint x: 288, startPoint y: 145, endPoint x: 323, endPoint y: 171, distance: 43.1
click at [319, 168] on div "We've improved the relationship list view to make it much easier to understand …" at bounding box center [319, 444] width 274 height 636
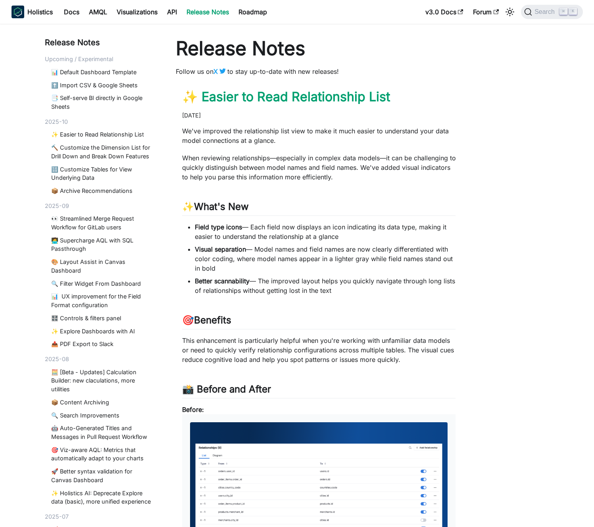
click at [323, 171] on p "When reviewing relationships—especially in complex data models—it can be challe…" at bounding box center [319, 167] width 274 height 29
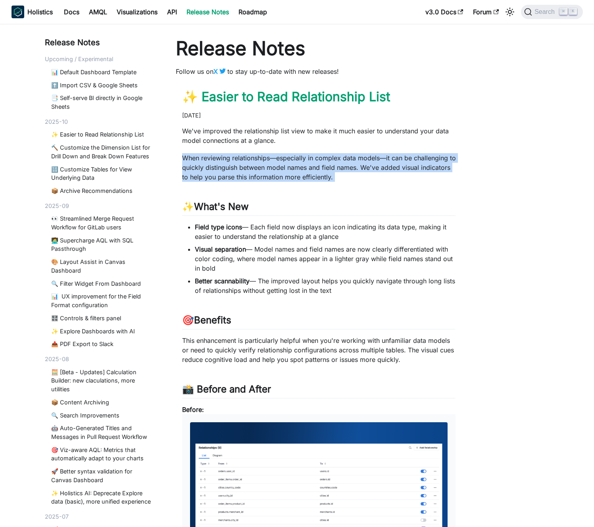
click at [323, 171] on p "When reviewing relationships—especially in complex data models—it can be challe…" at bounding box center [319, 167] width 274 height 29
click at [321, 167] on p "When reviewing relationships—especially in complex data models—it can be challe…" at bounding box center [319, 167] width 274 height 29
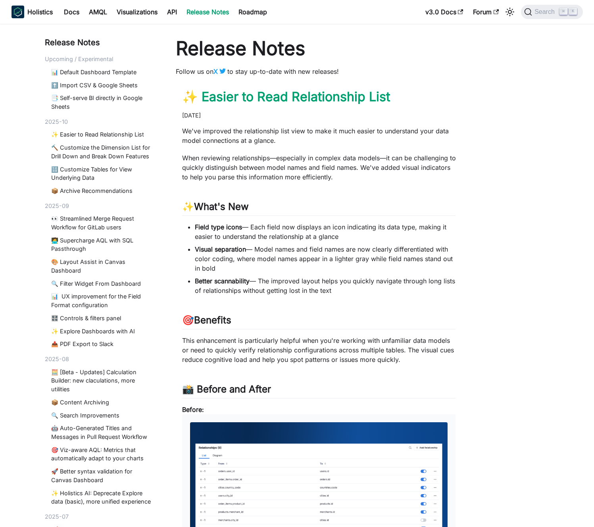
click at [320, 163] on p "When reviewing relationships—especially in complex data models—it can be challe…" at bounding box center [319, 167] width 274 height 29
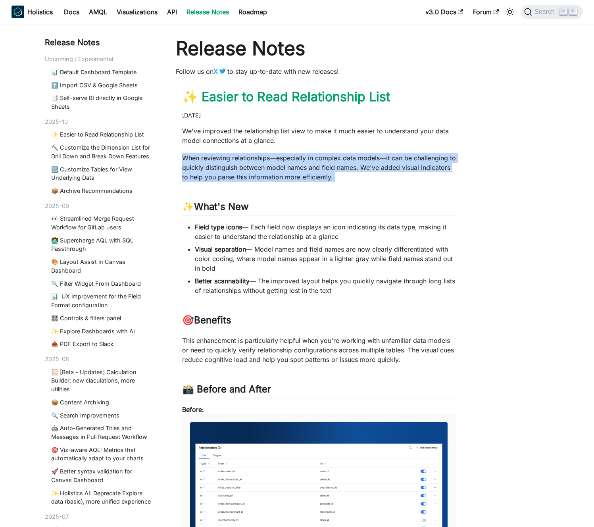
click at [320, 163] on p "When reviewing relationships—especially in complex data models—it can be challe…" at bounding box center [319, 167] width 274 height 29
click at [316, 160] on p "When reviewing relationships—especially in complex data models—it can be challe…" at bounding box center [319, 167] width 274 height 29
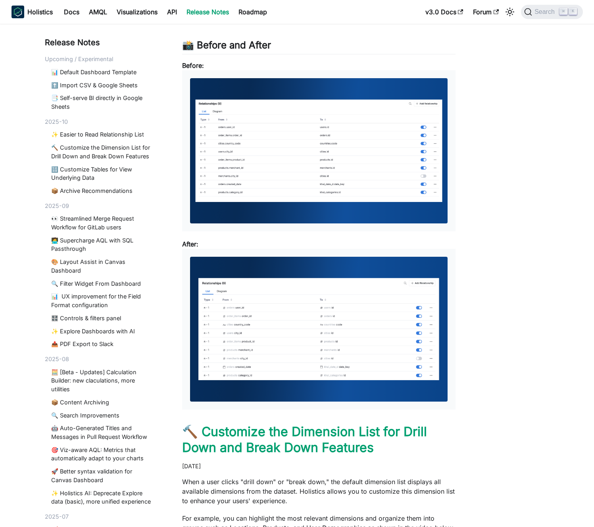
scroll to position [394, 0]
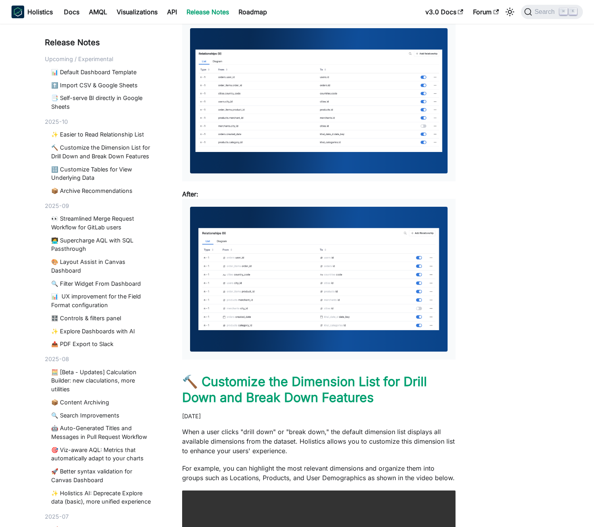
click at [306, 278] on img at bounding box center [319, 279] width 258 height 145
click at [306, 133] on img at bounding box center [319, 100] width 258 height 145
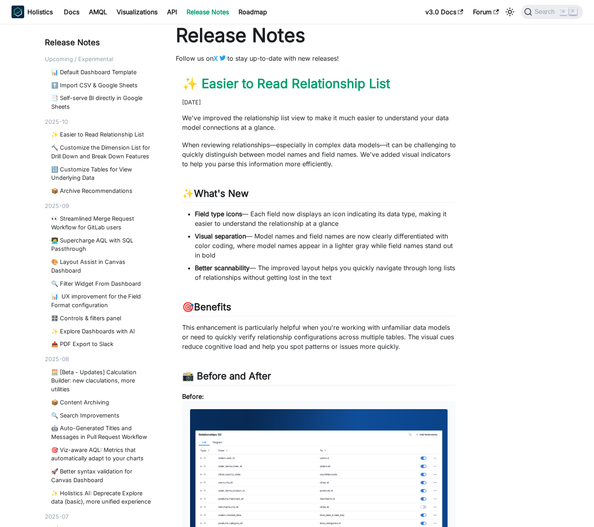
scroll to position [0, 0]
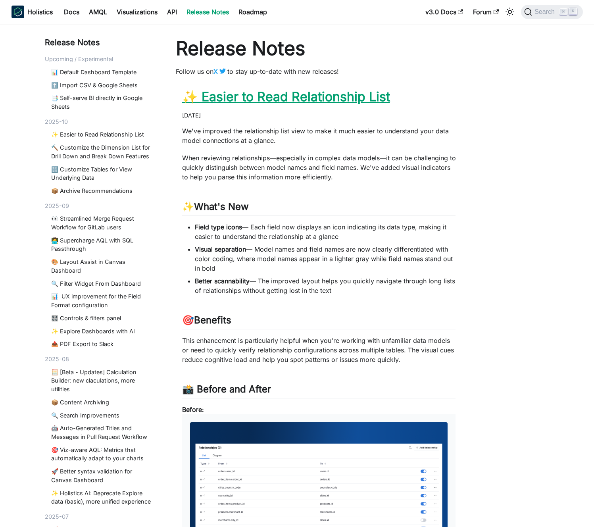
click at [254, 89] on link "✨ Easier to Read Relationship List" at bounding box center [286, 96] width 208 height 15
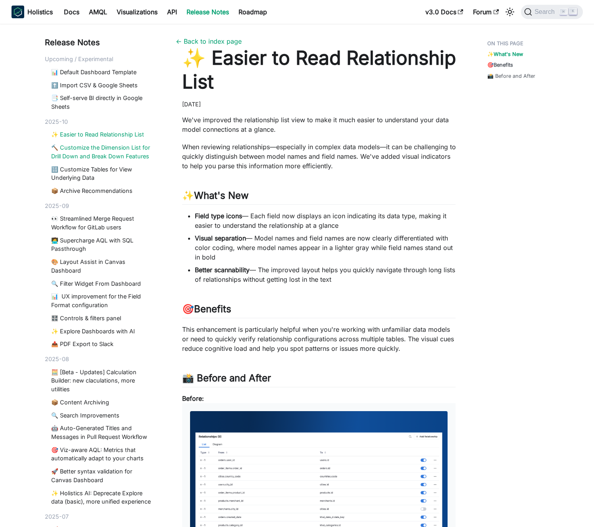
click at [83, 154] on link "🔨 Customize the Dimension List for Drill Down and Break Down Features" at bounding box center [102, 151] width 102 height 17
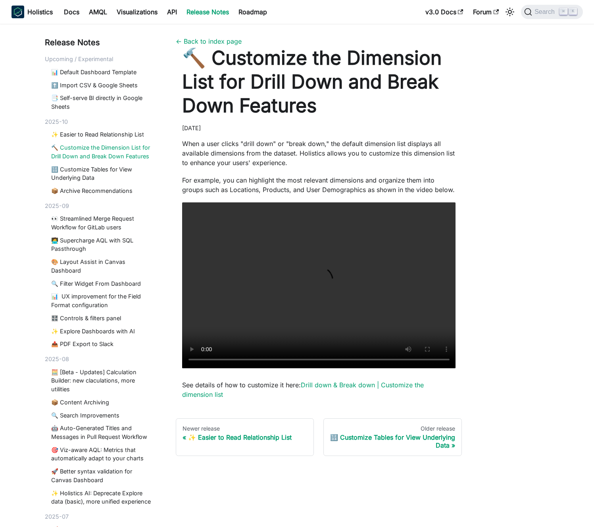
click at [274, 159] on p "When a user clicks "drill down" or "break down," the default dimension list dis…" at bounding box center [319, 153] width 274 height 29
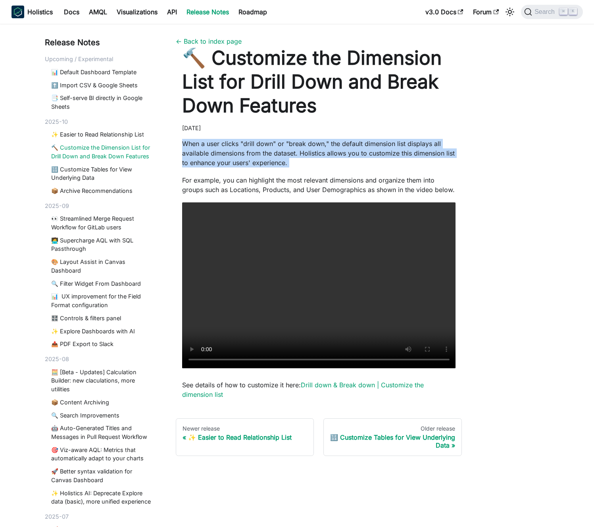
click at [274, 159] on p "When a user clicks "drill down" or "break down," the default dimension list dis…" at bounding box center [319, 153] width 274 height 29
click at [256, 162] on p "When a user clicks "drill down" or "break down," the default dimension list dis…" at bounding box center [319, 153] width 274 height 29
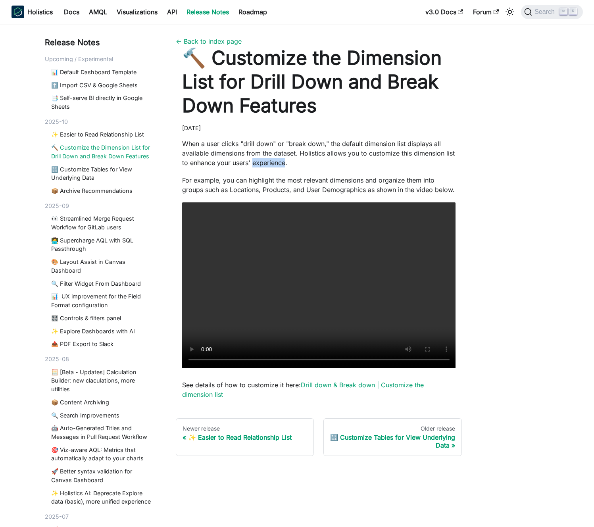
click at [256, 162] on p "When a user clicks "drill down" or "break down," the default dimension list dis…" at bounding box center [319, 153] width 274 height 29
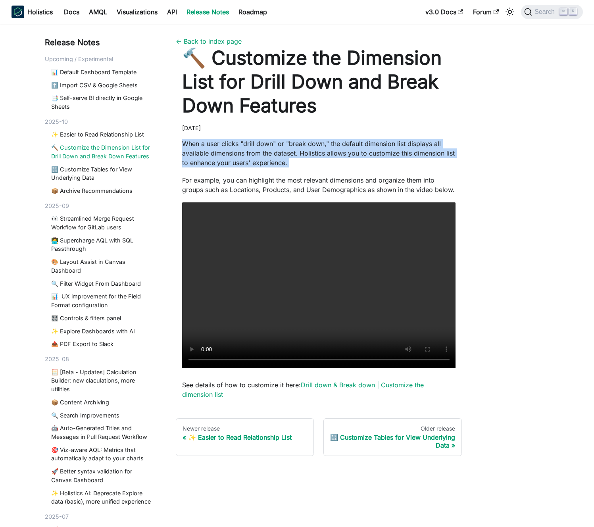
click at [256, 162] on p "When a user clicks "drill down" or "break down," the default dimension list dis…" at bounding box center [319, 153] width 274 height 29
click at [252, 162] on p "When a user clicks "drill down" or "break down," the default dimension list dis…" at bounding box center [319, 153] width 274 height 29
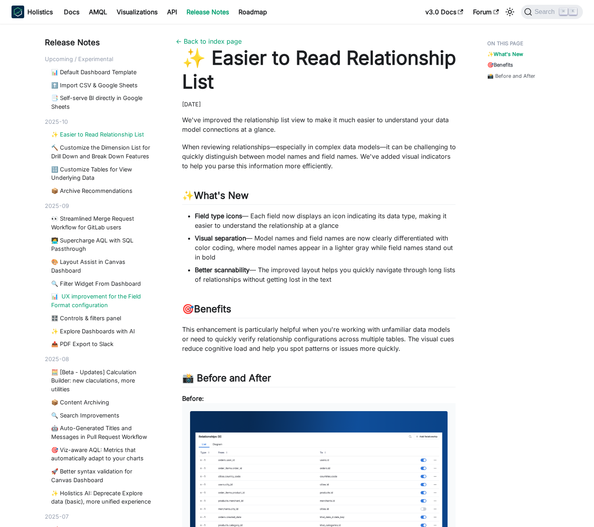
click at [103, 303] on link "📊 UX improvement for the Field Format configuration" at bounding box center [102, 300] width 102 height 17
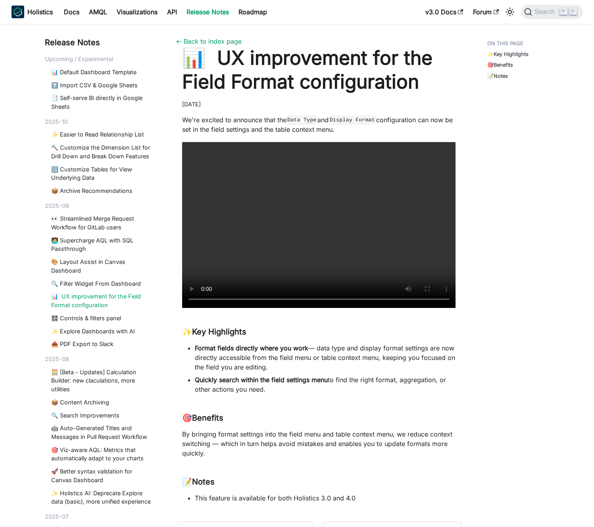
click at [98, 67] on div "Upcoming / Experimental 📊 Default Dashboard Template ⬆️ Import CSV & Google She…" at bounding box center [101, 83] width 112 height 56
click at [75, 14] on link "Docs" at bounding box center [71, 12] width 25 height 13
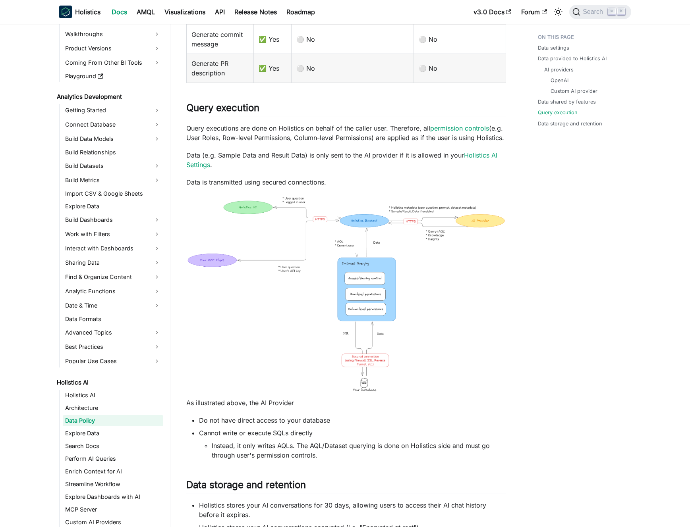
scroll to position [773, 0]
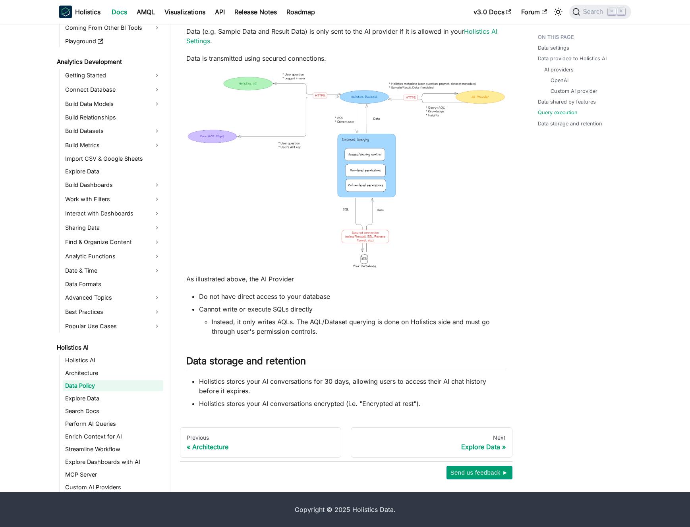
click at [252, 282] on p "As illustrated above, the AI Provider" at bounding box center [346, 279] width 320 height 10
drag, startPoint x: 252, startPoint y: 282, endPoint x: 280, endPoint y: 278, distance: 27.6
click at [280, 278] on p "As illustrated above, the AI Provider" at bounding box center [346, 279] width 320 height 10
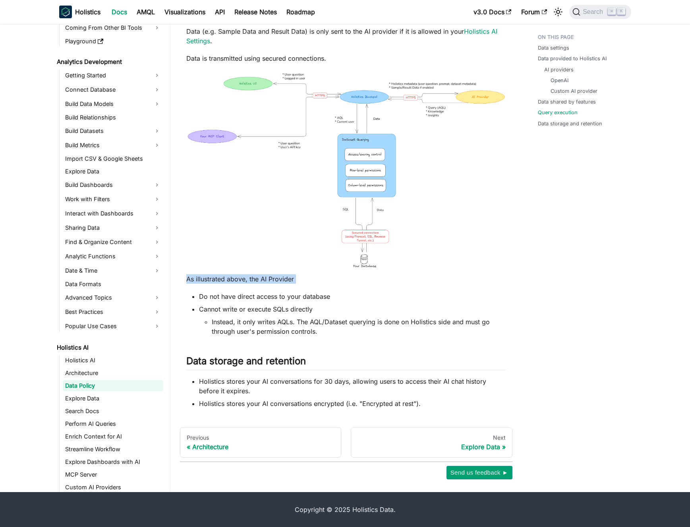
click at [280, 278] on p "As illustrated above, the AI Provider" at bounding box center [346, 279] width 320 height 10
click at [275, 279] on p "As illustrated above, the AI Provider" at bounding box center [346, 279] width 320 height 10
click at [345, 299] on li "Do not have direct access to your database" at bounding box center [352, 297] width 307 height 10
drag, startPoint x: 345, startPoint y: 299, endPoint x: 197, endPoint y: 298, distance: 147.7
click at [199, 298] on li "Do not have direct access to your database" at bounding box center [352, 297] width 307 height 10
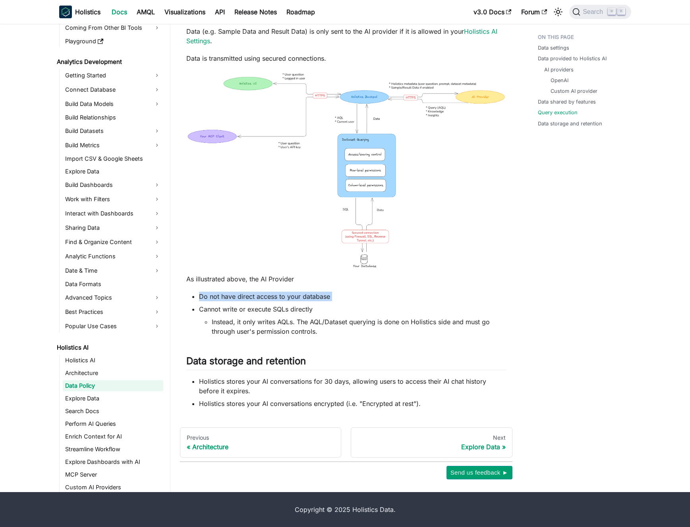
click at [197, 298] on ul "Do not have direct access to your database Cannot write or execute SQLs directl…" at bounding box center [346, 314] width 320 height 44
drag, startPoint x: 197, startPoint y: 298, endPoint x: 305, endPoint y: 296, distance: 108.0
click at [280, 297] on ul "Do not have direct access to your database Cannot write or execute SQLs directl…" at bounding box center [346, 314] width 320 height 44
click at [305, 296] on li "Do not have direct access to your database" at bounding box center [352, 297] width 307 height 10
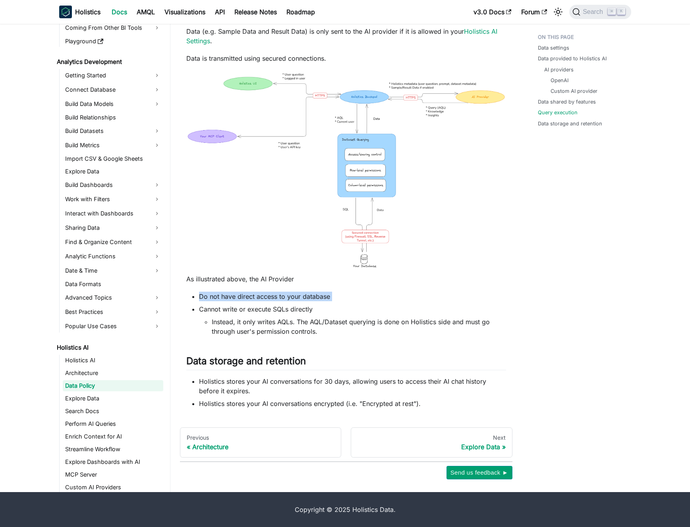
click at [305, 296] on li "Do not have direct access to your database" at bounding box center [352, 297] width 307 height 10
click at [309, 297] on li "Do not have direct access to your database" at bounding box center [352, 297] width 307 height 10
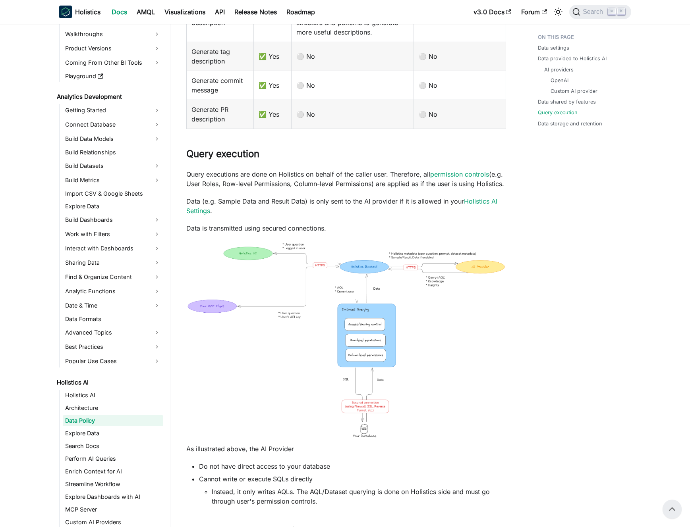
click at [378, 297] on img at bounding box center [346, 341] width 320 height 201
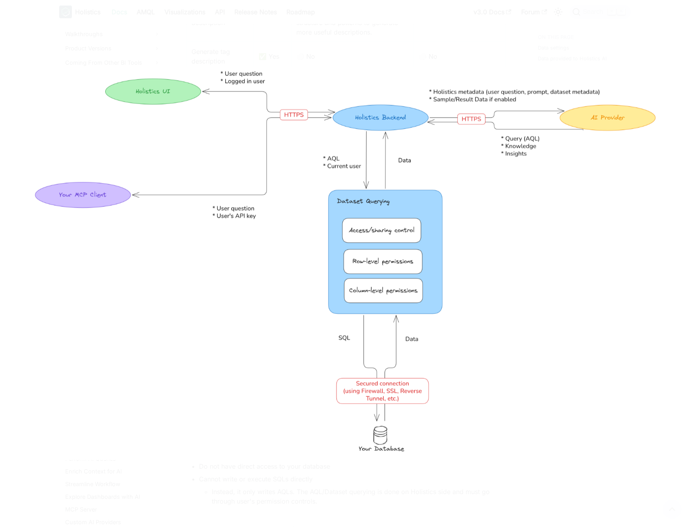
click at [416, 10] on div at bounding box center [345, 263] width 690 height 527
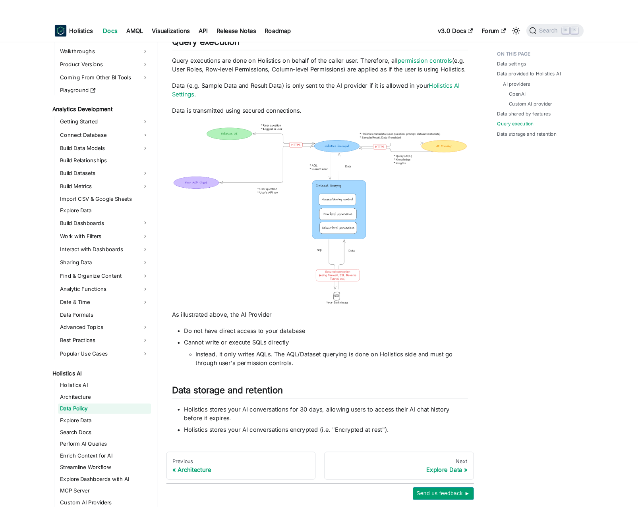
scroll to position [734, 0]
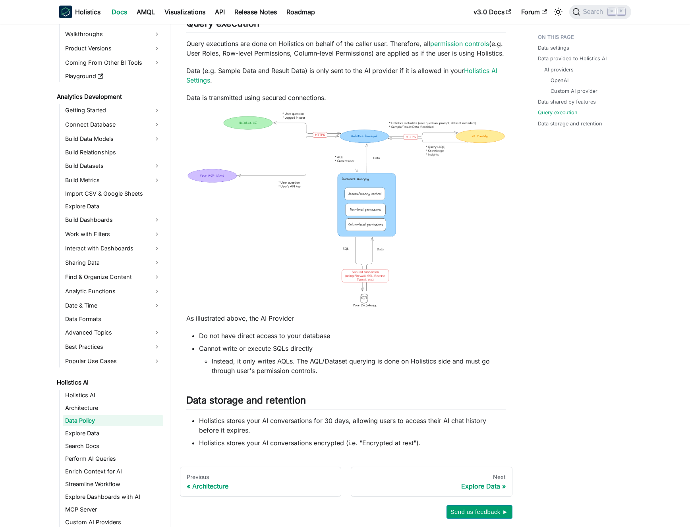
click at [280, 361] on li "Instead, it only writes AQLs. The AQL/Dataset querying is done on Holistics sid…" at bounding box center [359, 366] width 294 height 19
drag, startPoint x: 280, startPoint y: 361, endPoint x: 237, endPoint y: 359, distance: 43.7
click at [237, 359] on li "Instead, it only writes AQLs. The AQL/Dataset querying is done on Holistics sid…" at bounding box center [359, 366] width 294 height 19
drag, startPoint x: 237, startPoint y: 359, endPoint x: 303, endPoint y: 356, distance: 66.8
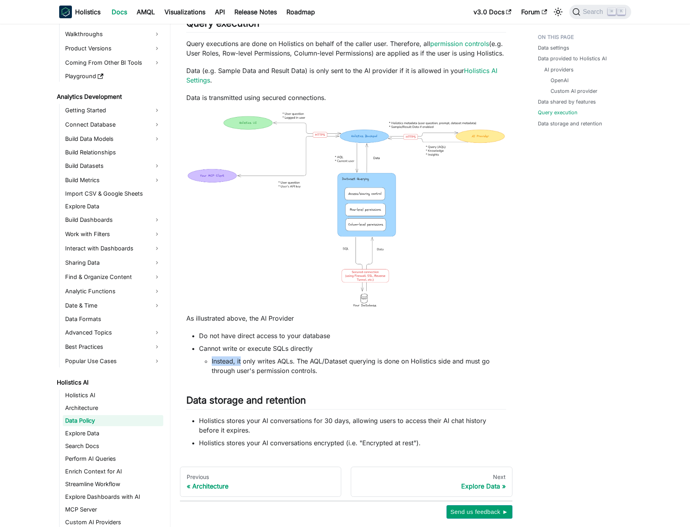
click at [293, 355] on li "Cannot write or execute SQLs directly Instead, it only writes AQLs. The AQL/Dat…" at bounding box center [352, 360] width 307 height 32
click at [303, 357] on li "Instead, it only writes AQLs. The AQL/Dataset querying is done on Holistics sid…" at bounding box center [359, 366] width 294 height 19
click at [312, 357] on li "Instead, it only writes AQLs. The AQL/Dataset querying is done on Holistics sid…" at bounding box center [359, 366] width 294 height 19
drag, startPoint x: 302, startPoint y: 361, endPoint x: 309, endPoint y: 359, distance: 7.8
click at [309, 359] on li "Instead, it only writes AQLs. The AQL/Dataset querying is done on Holistics sid…" at bounding box center [359, 366] width 294 height 19
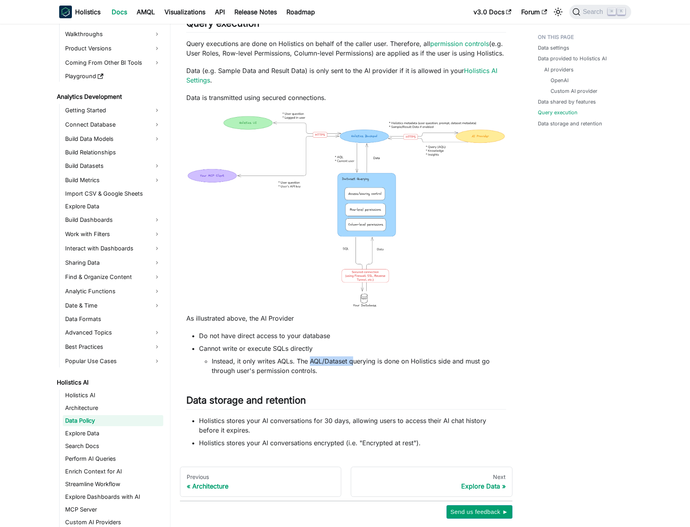
drag, startPoint x: 365, startPoint y: 359, endPoint x: 380, endPoint y: 359, distance: 15.1
click at [372, 359] on li "Instead, it only writes AQLs. The AQL/Dataset querying is done on Holistics sid…" at bounding box center [359, 366] width 294 height 19
click at [380, 359] on li "Instead, it only writes AQLs. The AQL/Dataset querying is done on Holistics sid…" at bounding box center [359, 366] width 294 height 19
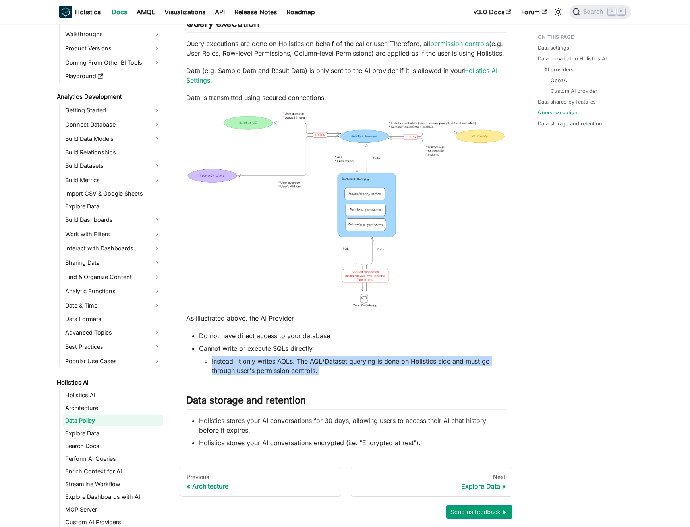
click at [380, 359] on li "Instead, it only writes AQLs. The AQL/Dataset querying is done on Holistics sid…" at bounding box center [359, 366] width 294 height 19
click at [373, 371] on li "Instead, it only writes AQLs. The AQL/Dataset querying is done on Holistics sid…" at bounding box center [359, 366] width 294 height 19
click at [363, 371] on li "Instead, it only writes AQLs. The AQL/Dataset querying is done on Holistics sid…" at bounding box center [359, 366] width 294 height 19
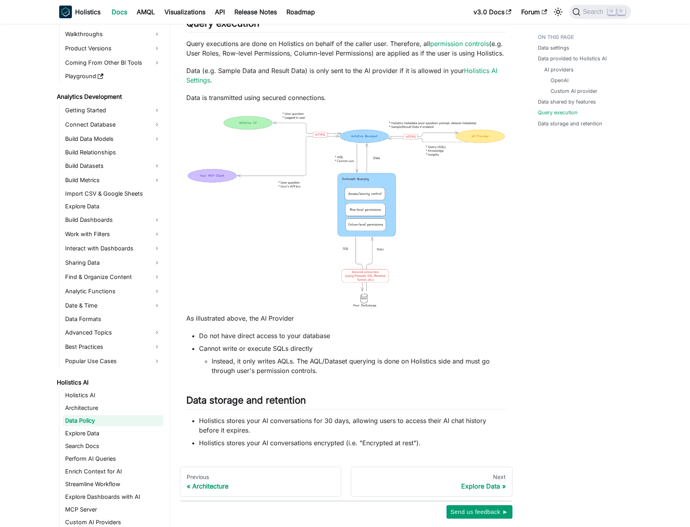
click at [361, 371] on li "Instead, it only writes AQLs. The AQL/Dataset querying is done on Holistics sid…" at bounding box center [359, 366] width 294 height 19
click at [351, 370] on li "Instead, it only writes AQLs. The AQL/Dataset querying is done on Holistics sid…" at bounding box center [359, 366] width 294 height 19
click at [374, 437] on ul "Holistics stores your AI conversations for 30 days, allowing users to access th…" at bounding box center [346, 432] width 320 height 32
click at [376, 441] on li "Holistics stores your AI conversations encrypted (i.e. "Encrypted at rest")." at bounding box center [352, 443] width 307 height 10
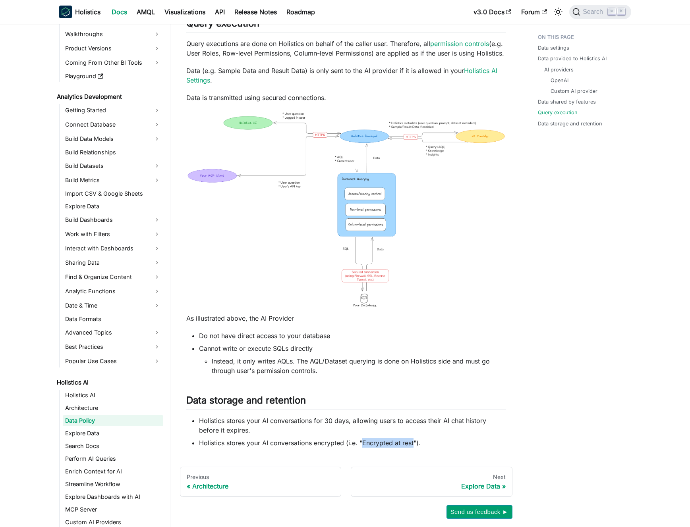
drag, startPoint x: 376, startPoint y: 441, endPoint x: 403, endPoint y: 441, distance: 27.0
click at [403, 441] on li "Holistics stores your AI conversations encrypted (i.e. "Encrypted at rest")." at bounding box center [352, 443] width 307 height 10
copy li "Encrypted at rest"
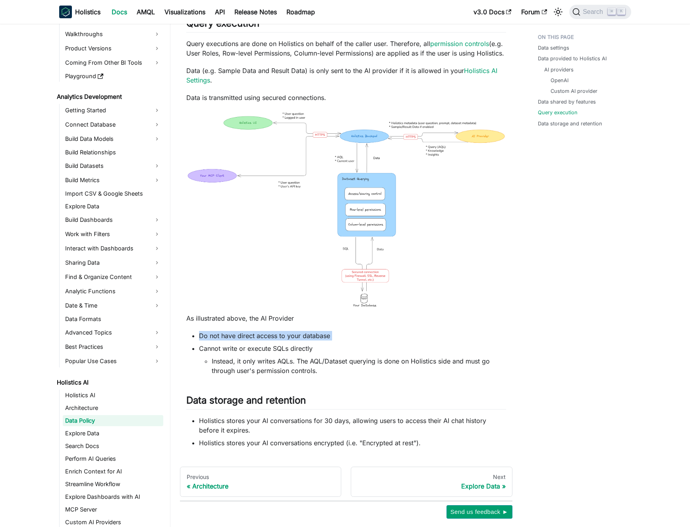
click at [279, 337] on li "Do not have direct access to your database" at bounding box center [352, 336] width 307 height 10
click at [278, 349] on li "Cannot write or execute SQLs directly Instead, it only writes AQLs. The AQL/Dat…" at bounding box center [352, 360] width 307 height 32
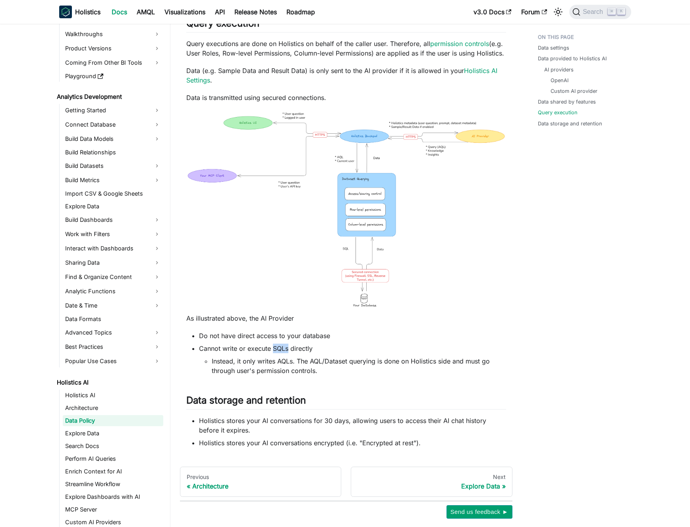
click at [278, 349] on li "Cannot write or execute SQLs directly Instead, it only writes AQLs. The AQL/Dat…" at bounding box center [352, 360] width 307 height 32
click at [276, 349] on li "Cannot write or execute SQLs directly Instead, it only writes AQLs. The AQL/Dat…" at bounding box center [352, 360] width 307 height 32
click at [275, 362] on li "Instead, it only writes AQLs. The AQL/Dataset querying is done on Holistics sid…" at bounding box center [359, 366] width 294 height 19
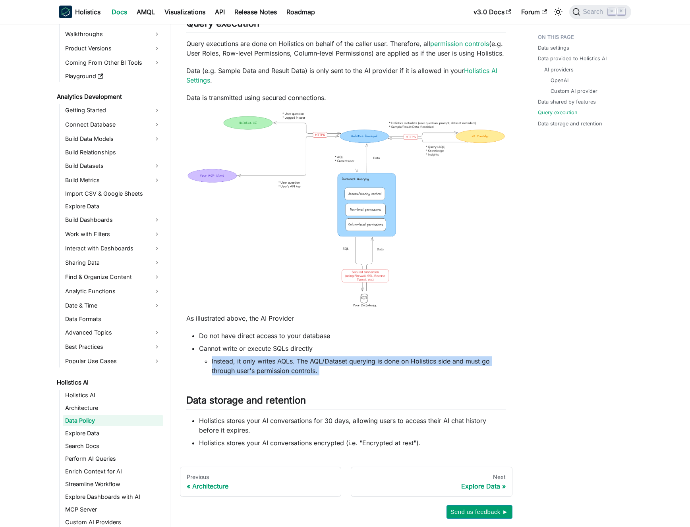
click at [275, 362] on li "Instead, it only writes AQLs. The AQL/Dataset querying is done on Holistics sid…" at bounding box center [359, 366] width 294 height 19
click at [278, 361] on li "Instead, it only writes AQLs. The AQL/Dataset querying is done on Holistics sid…" at bounding box center [359, 366] width 294 height 19
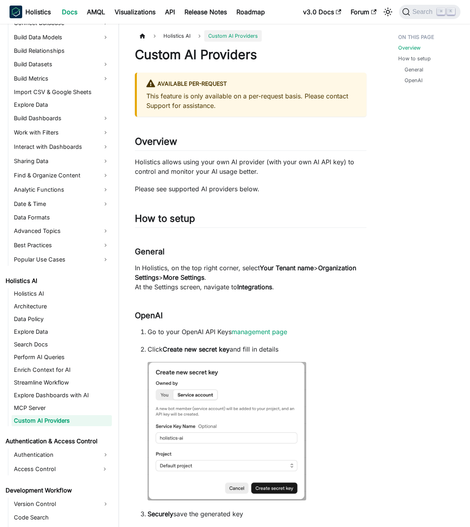
click at [236, 170] on p "Holistics allows using your own AI provider (with your own AI API key) to contr…" at bounding box center [251, 166] width 232 height 19
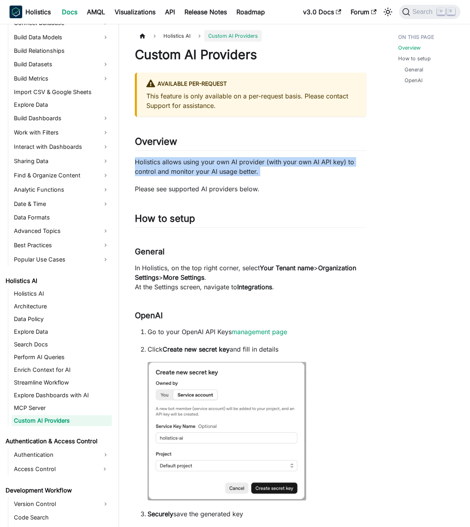
click at [236, 170] on p "Holistics allows using your own AI provider (with your own AI API key) to contr…" at bounding box center [251, 166] width 232 height 19
click at [241, 170] on p "Holistics allows using your own AI provider (with your own AI API key) to contr…" at bounding box center [251, 166] width 232 height 19
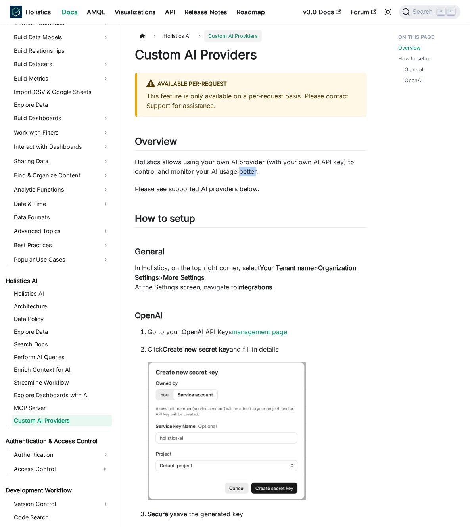
click at [241, 170] on p "Holistics allows using your own AI provider (with your own AI API key) to contr…" at bounding box center [251, 166] width 232 height 19
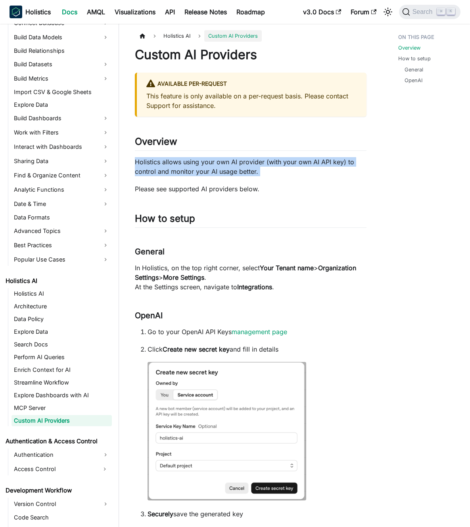
click at [241, 170] on p "Holistics allows using your own AI provider (with your own AI API key) to contr…" at bounding box center [251, 166] width 232 height 19
click at [260, 170] on p "Holistics allows using your own AI provider (with your own AI API key) to contr…" at bounding box center [251, 166] width 232 height 19
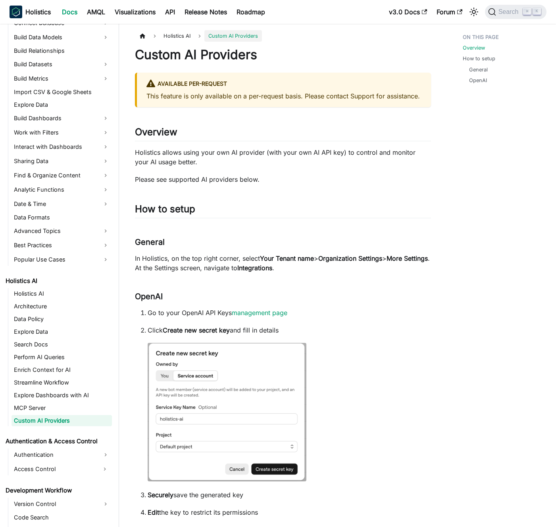
click at [351, 182] on p "Please see supported AI providers below." at bounding box center [283, 180] width 296 height 10
click at [342, 181] on p "Please see supported AI providers below." at bounding box center [283, 180] width 296 height 10
click at [57, 322] on link "Data Policy" at bounding box center [62, 319] width 100 height 11
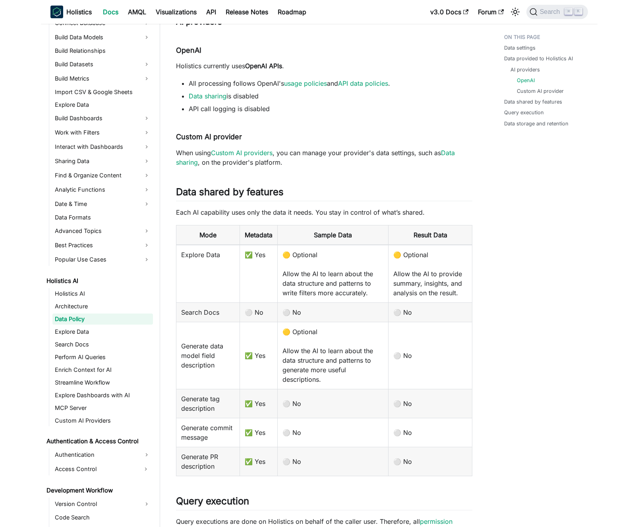
scroll to position [346, 0]
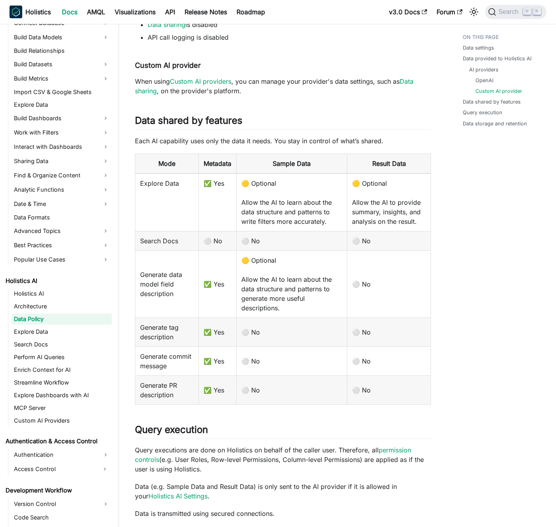
click at [267, 273] on td "🟡 Optional Allow the AI to learn about the data structure and patterns to gener…" at bounding box center [291, 284] width 111 height 67
click at [268, 279] on td "🟡 Optional Allow the AI to learn about the data structure and patterns to gener…" at bounding box center [291, 284] width 111 height 67
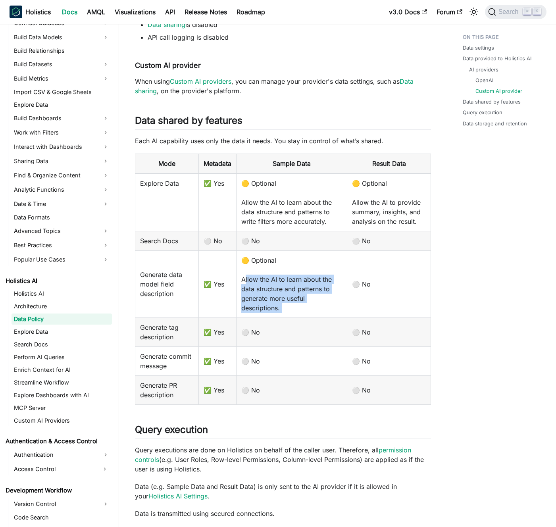
click at [268, 279] on td "🟡 Optional Allow the AI to learn about the data structure and patterns to gener…" at bounding box center [291, 284] width 111 height 67
click at [263, 281] on td "🟡 Optional Allow the AI to learn about the data structure and patterns to gener…" at bounding box center [291, 284] width 111 height 67
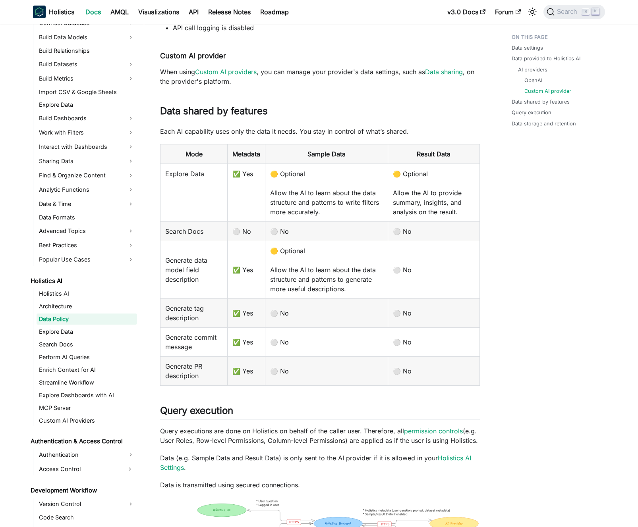
click at [302, 212] on td "🟡 Optional Allow the AI to learn about the data structure and patterns to write…" at bounding box center [326, 193] width 123 height 58
click at [296, 206] on td "🟡 Optional Allow the AI to learn about the data structure and patterns to write…" at bounding box center [326, 193] width 123 height 58
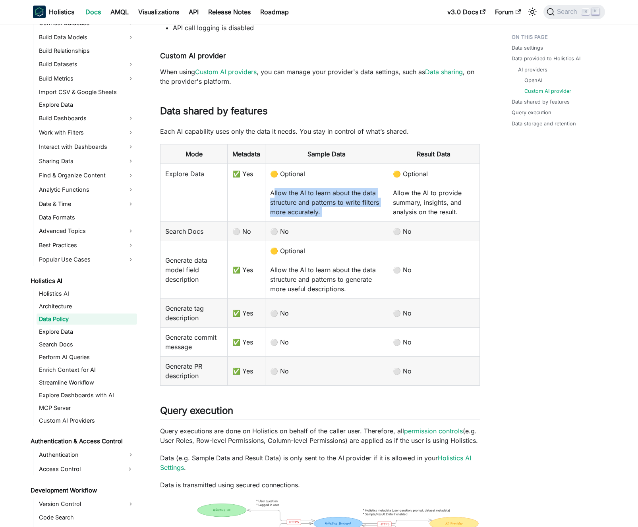
click at [296, 206] on td "🟡 Optional Allow the AI to learn about the data structure and patterns to write…" at bounding box center [326, 193] width 123 height 58
click at [303, 204] on td "🟡 Optional Allow the AI to learn about the data structure and patterns to write…" at bounding box center [326, 193] width 123 height 58
click at [304, 279] on td "🟡 Optional Allow the AI to learn about the data structure and patterns to gener…" at bounding box center [326, 270] width 123 height 58
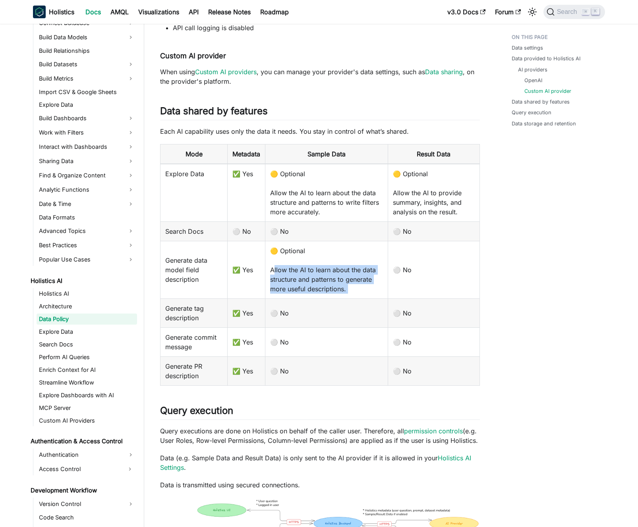
click at [304, 279] on td "🟡 Optional Allow the AI to learn about the data structure and patterns to gener…" at bounding box center [326, 270] width 123 height 58
click at [307, 279] on td "🟡 Optional Allow the AI to learn about the data structure and patterns to gener…" at bounding box center [326, 270] width 123 height 58
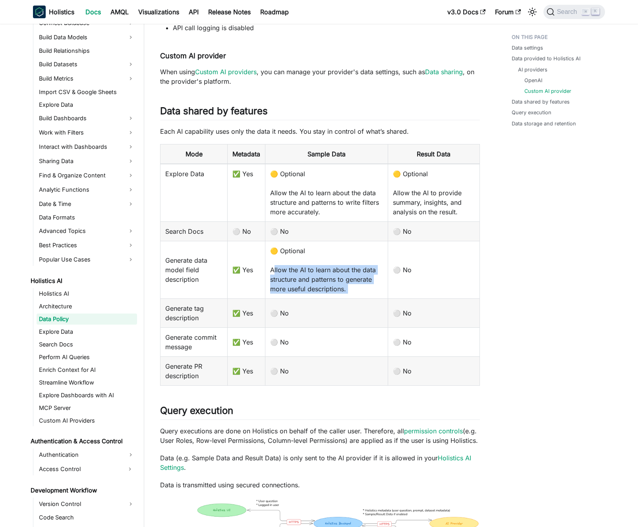
click at [309, 279] on td "🟡 Optional Allow the AI to learn about the data structure and patterns to gener…" at bounding box center [326, 270] width 123 height 58
click at [307, 279] on td "🟡 Optional Allow the AI to learn about the data structure and patterns to gener…" at bounding box center [326, 270] width 123 height 58
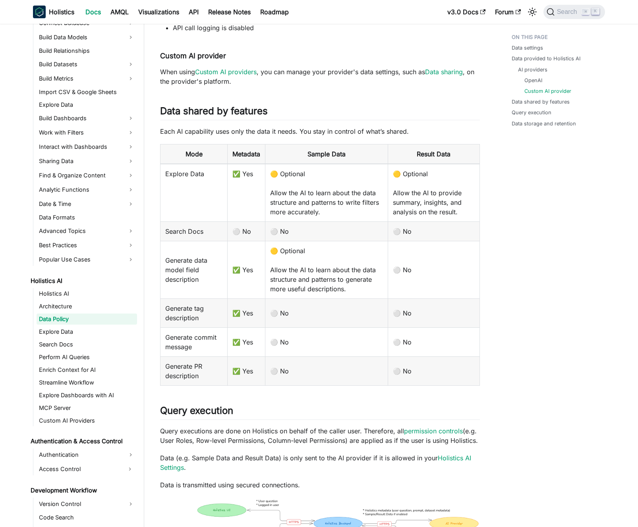
click at [326, 205] on td "🟡 Optional Allow the AI to learn about the data structure and patterns to write…" at bounding box center [326, 193] width 123 height 58
click at [318, 204] on td "🟡 Optional Allow the AI to learn about the data structure and patterns to write…" at bounding box center [326, 193] width 123 height 58
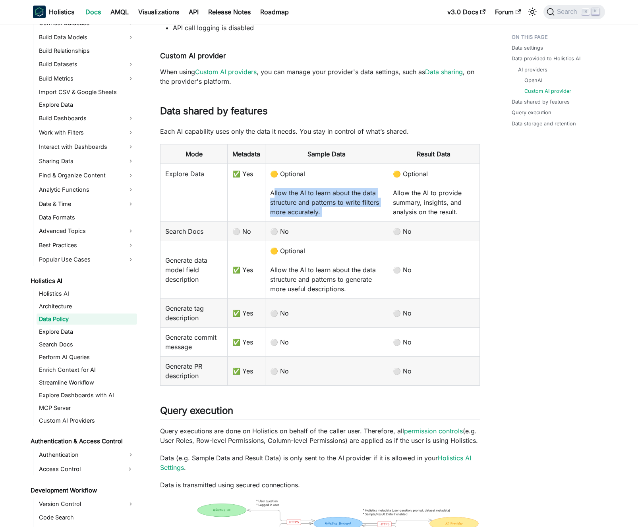
click at [324, 202] on td "🟡 Optional Allow the AI to learn about the data structure and patterns to write…" at bounding box center [326, 193] width 123 height 58
click at [331, 200] on td "🟡 Optional Allow the AI to learn about the data structure and patterns to write…" at bounding box center [326, 193] width 123 height 58
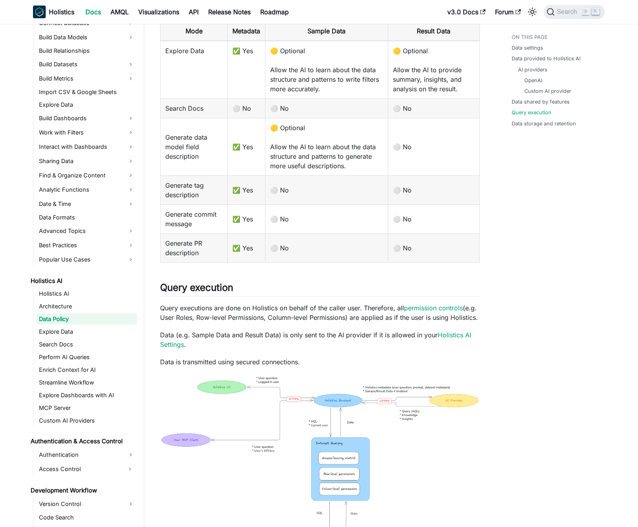
scroll to position [541, 0]
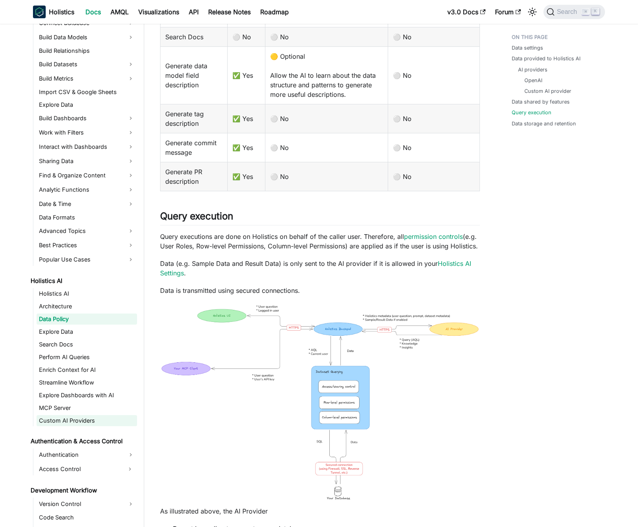
click at [58, 420] on link "Custom AI Providers" at bounding box center [87, 420] width 100 height 11
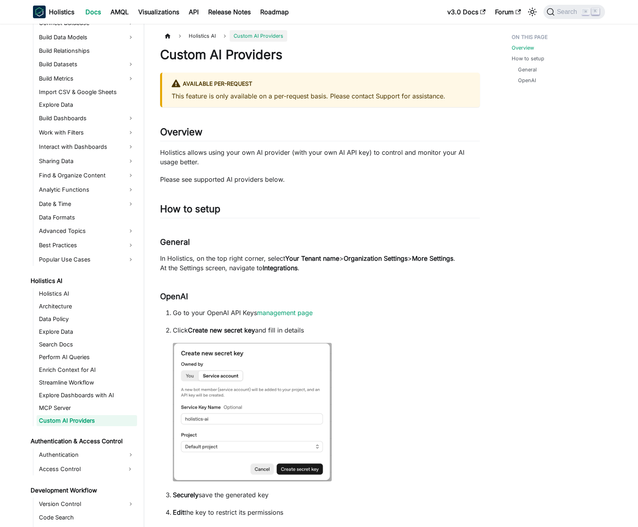
click at [293, 162] on p "Holistics allows using your own AI provider (with your own AI API key) to contr…" at bounding box center [320, 157] width 320 height 19
click at [307, 158] on p "Holistics allows using your own AI provider (with your own AI API key) to contr…" at bounding box center [320, 157] width 320 height 19
click at [310, 177] on p "Please see supported AI providers below." at bounding box center [320, 180] width 320 height 10
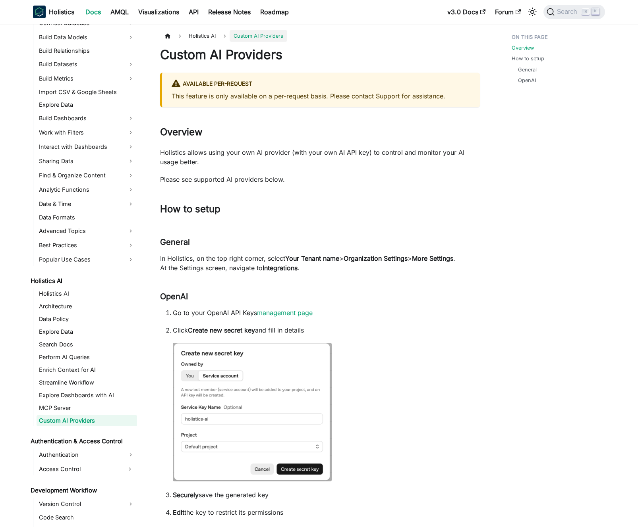
click at [310, 177] on p "Please see supported AI providers below." at bounding box center [320, 180] width 320 height 10
click at [314, 178] on p "Please see supported AI providers below." at bounding box center [320, 180] width 320 height 10
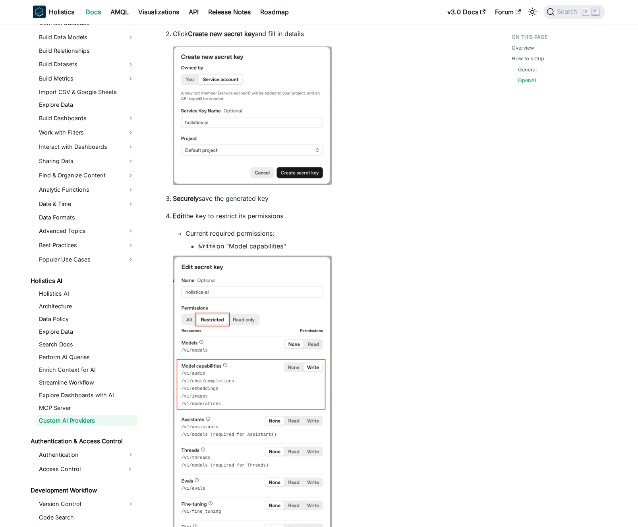
scroll to position [334, 0]
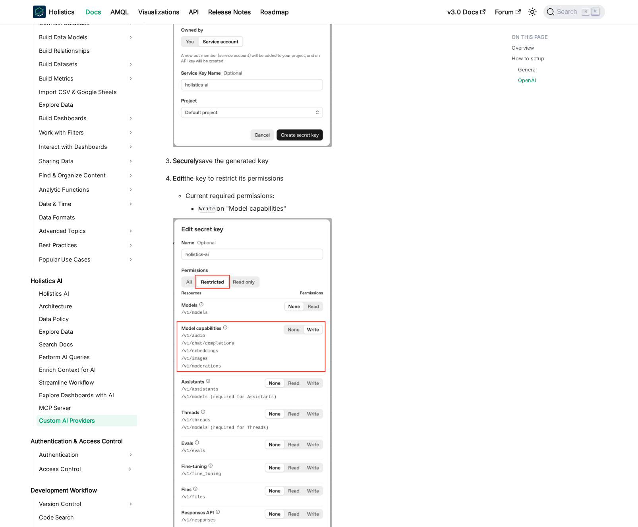
drag, startPoint x: 285, startPoint y: 179, endPoint x: 273, endPoint y: 179, distance: 12.3
click at [273, 179] on p "Edit the key to restrict its permissions" at bounding box center [326, 178] width 307 height 10
click at [270, 179] on p "Edit the key to restrict its permissions" at bounding box center [326, 178] width 307 height 10
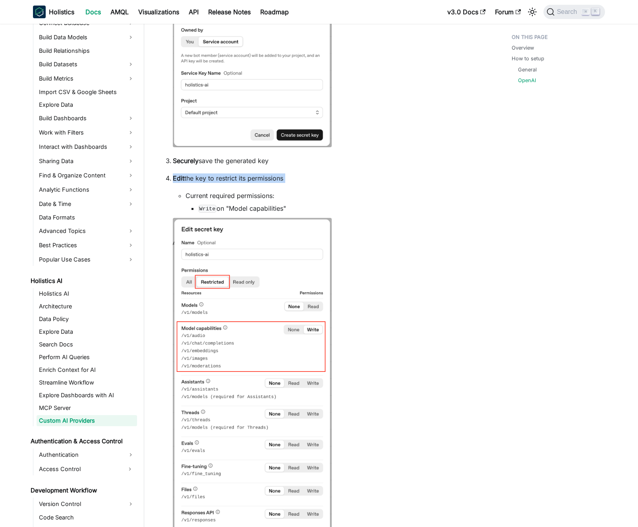
click at [266, 179] on p "Edit the key to restrict its permissions" at bounding box center [326, 178] width 307 height 10
drag, startPoint x: 296, startPoint y: 206, endPoint x: 225, endPoint y: 209, distance: 70.7
click at [225, 209] on li "Write on "Model capabilities"" at bounding box center [338, 209] width 281 height 10
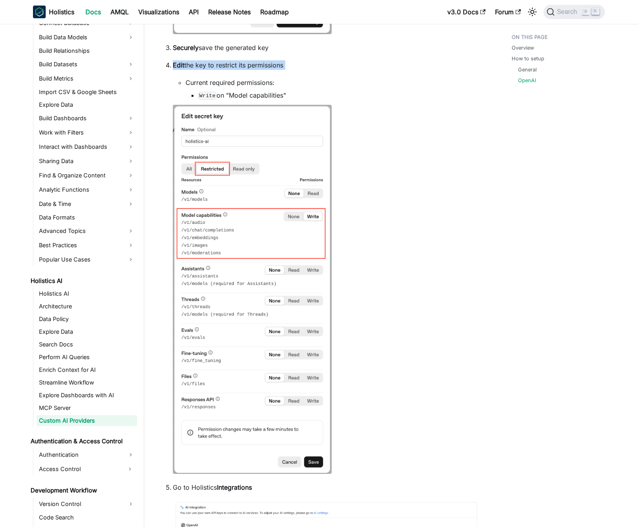
scroll to position [451, 0]
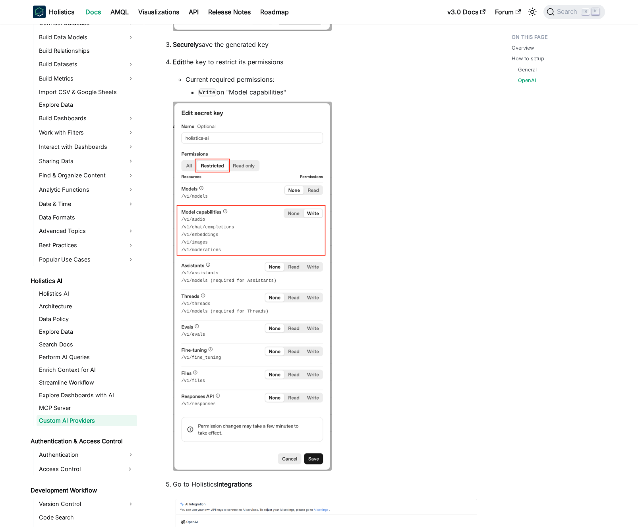
click at [395, 187] on li "Edit the key to restrict its permissions Current required permissions: Write on…" at bounding box center [326, 265] width 307 height 416
click at [395, 189] on li "Edit the key to restrict its permissions Current required permissions: Write on…" at bounding box center [326, 265] width 307 height 416
click at [402, 197] on li "Edit the key to restrict its permissions Current required permissions: Write on…" at bounding box center [326, 265] width 307 height 416
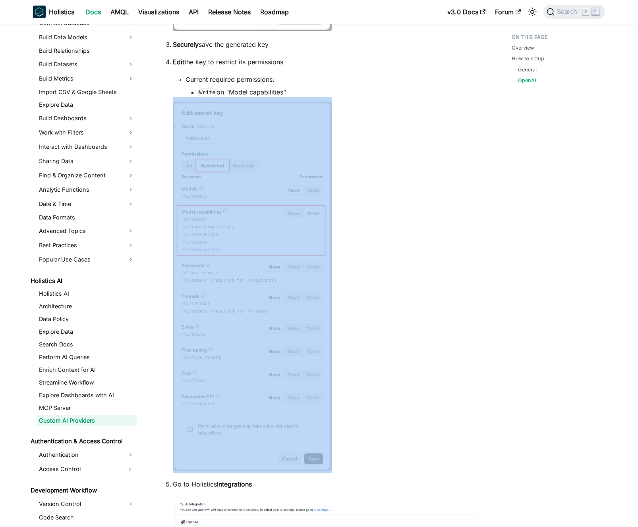
click at [402, 197] on li "Edit the key to restrict its permissions Current required permissions: Write on…" at bounding box center [326, 265] width 307 height 416
click at [402, 196] on li "Edit the key to restrict its permissions Current required permissions: Write on…" at bounding box center [326, 265] width 307 height 416
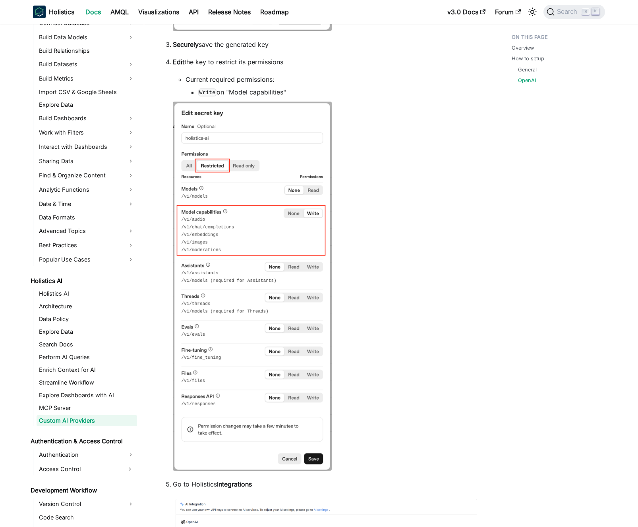
click at [393, 198] on li "Edit the key to restrict its permissions Current required permissions: Write on…" at bounding box center [326, 265] width 307 height 416
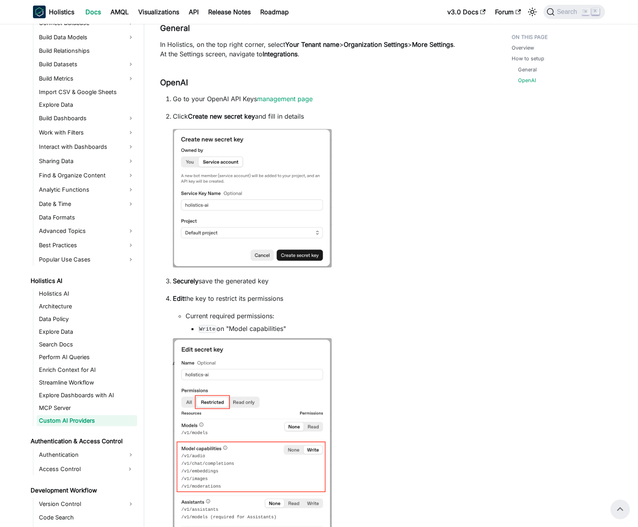
scroll to position [209, 0]
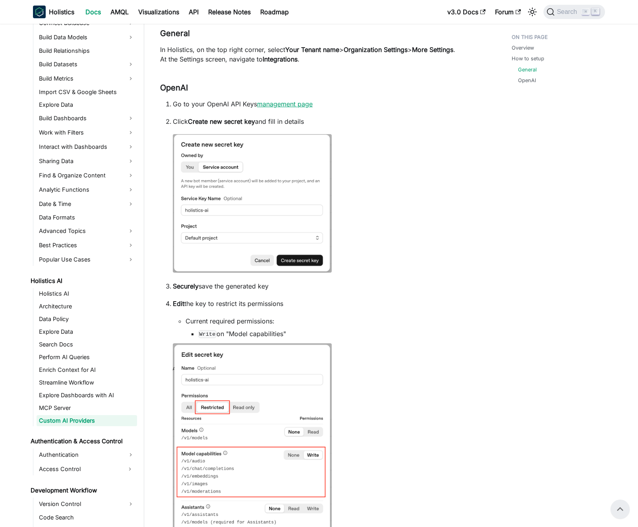
click at [306, 106] on link "management page" at bounding box center [285, 104] width 56 height 8
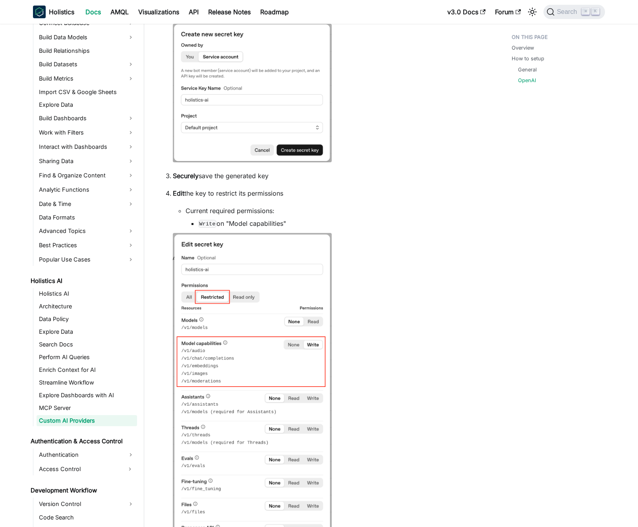
scroll to position [322, 0]
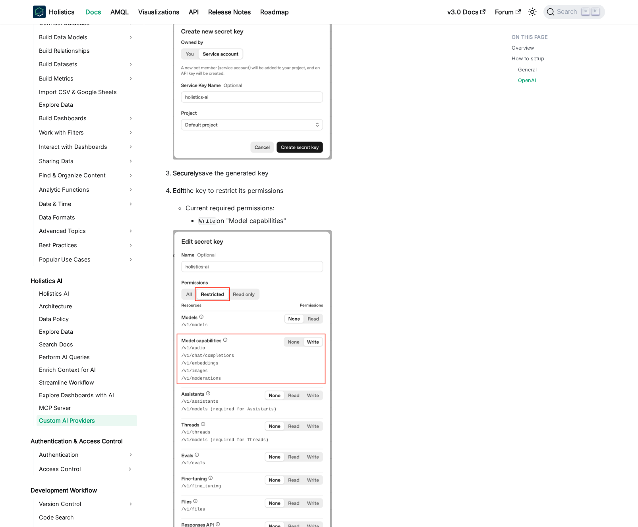
click at [261, 207] on li "Current required permissions: Write on "Model capabilities"" at bounding box center [332, 214] width 294 height 22
click at [268, 206] on li "Current required permissions: Write on "Model capabilities"" at bounding box center [332, 214] width 294 height 22
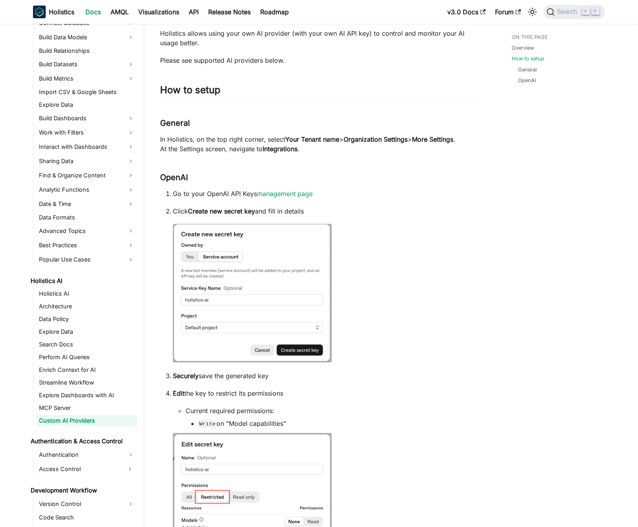
scroll to position [118, 0]
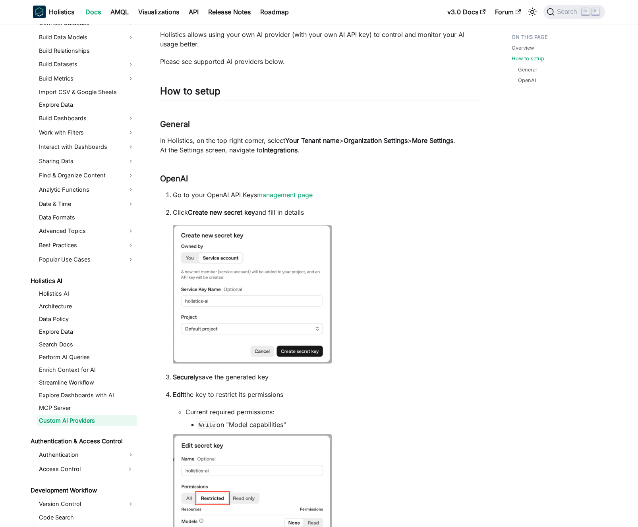
click at [369, 288] on li "Click Create new secret key and fill in details" at bounding box center [326, 287] width 307 height 158
click at [374, 288] on li "Click Create new secret key and fill in details" at bounding box center [326, 287] width 307 height 158
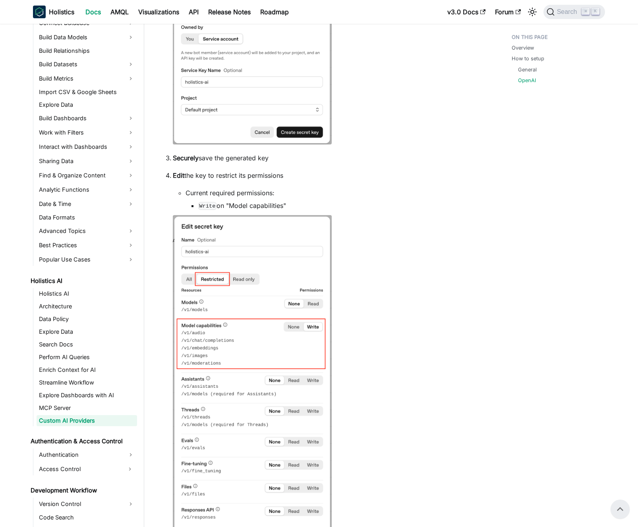
scroll to position [0, 0]
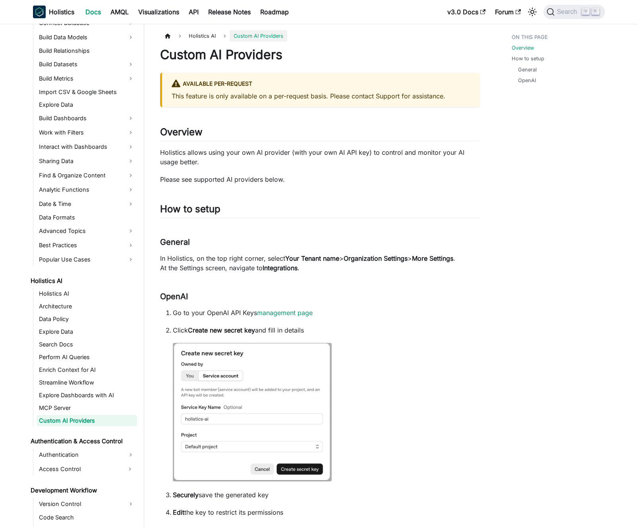
click at [224, 261] on p "In Holistics, on the top right corner, select Your Tenant name > Organization S…" at bounding box center [320, 263] width 320 height 19
click at [226, 263] on p "In Holistics, on the top right corner, select Your Tenant name > Organization S…" at bounding box center [320, 263] width 320 height 19
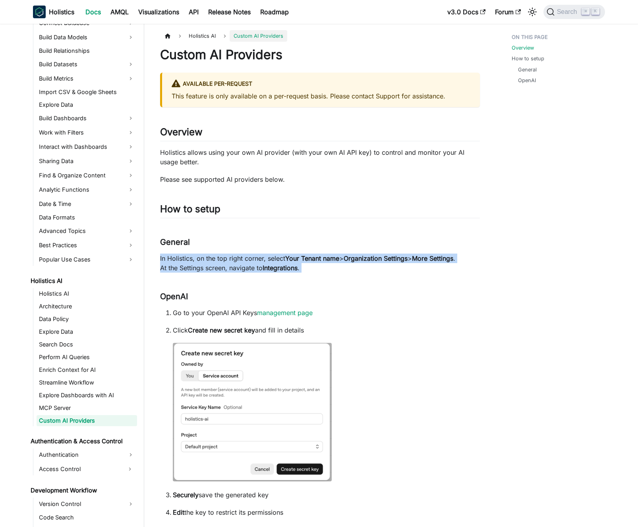
drag, startPoint x: 226, startPoint y: 263, endPoint x: 229, endPoint y: 268, distance: 5.5
click at [229, 268] on p "In Holistics, on the top right corner, select Your Tenant name > Organization S…" at bounding box center [320, 263] width 320 height 19
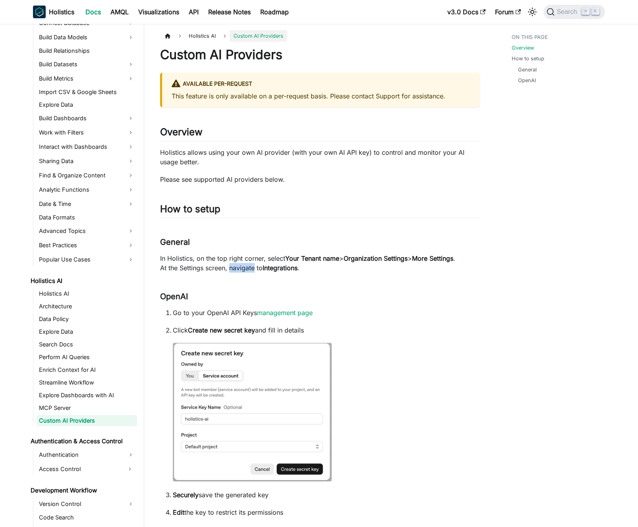
click at [229, 268] on p "In Holistics, on the top right corner, select Your Tenant name > Organization S…" at bounding box center [320, 263] width 320 height 19
click at [232, 264] on p "In Holistics, on the top right corner, select Your Tenant name > Organization S…" at bounding box center [320, 263] width 320 height 19
click at [231, 266] on p "In Holistics, on the top right corner, select Your Tenant name > Organization S…" at bounding box center [320, 263] width 320 height 19
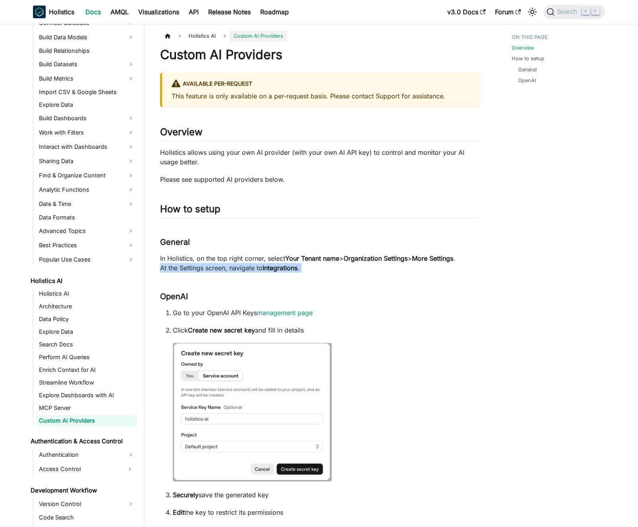
click at [231, 266] on p "In Holistics, on the top right corner, select Your Tenant name > Organization S…" at bounding box center [320, 263] width 320 height 19
click at [234, 260] on p "In Holistics, on the top right corner, select Your Tenant name > Organization S…" at bounding box center [320, 263] width 320 height 19
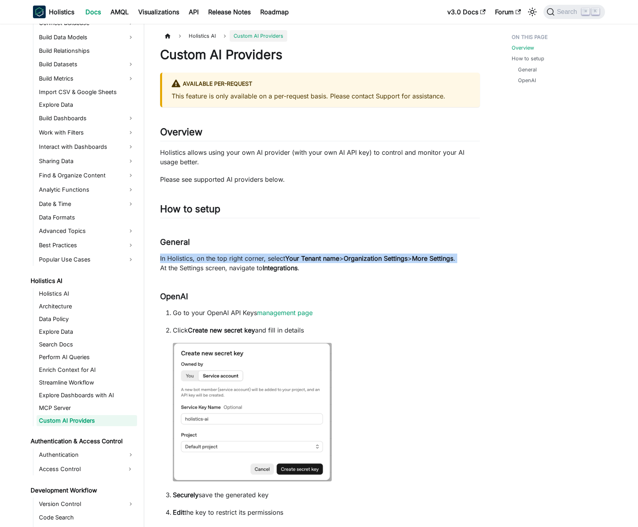
click at [234, 260] on p "In Holistics, on the top right corner, select Your Tenant name > Organization S…" at bounding box center [320, 263] width 320 height 19
click at [241, 257] on p "In Holistics, on the top right corner, select Your Tenant name > Organization S…" at bounding box center [320, 263] width 320 height 19
drag, startPoint x: 241, startPoint y: 257, endPoint x: 256, endPoint y: 262, distance: 15.2
click at [255, 261] on p "In Holistics, on the top right corner, select Your Tenant name > Organization S…" at bounding box center [320, 263] width 320 height 19
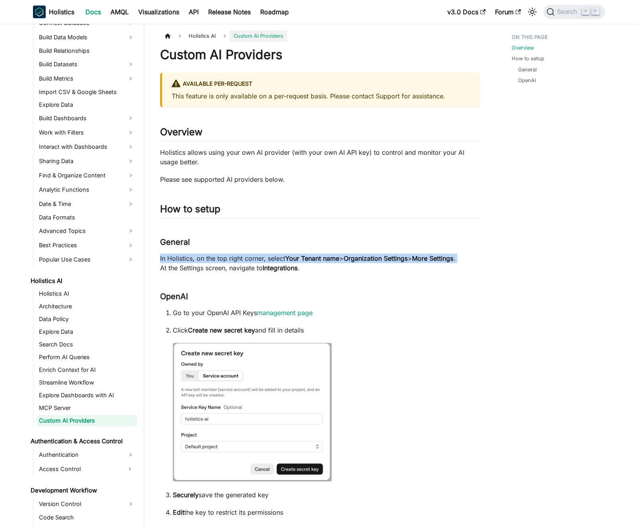
click at [256, 262] on p "In Holistics, on the top right corner, select Your Tenant name > Organization S…" at bounding box center [320, 263] width 320 height 19
